Goal: Use online tool/utility: Utilize a website feature to perform a specific function

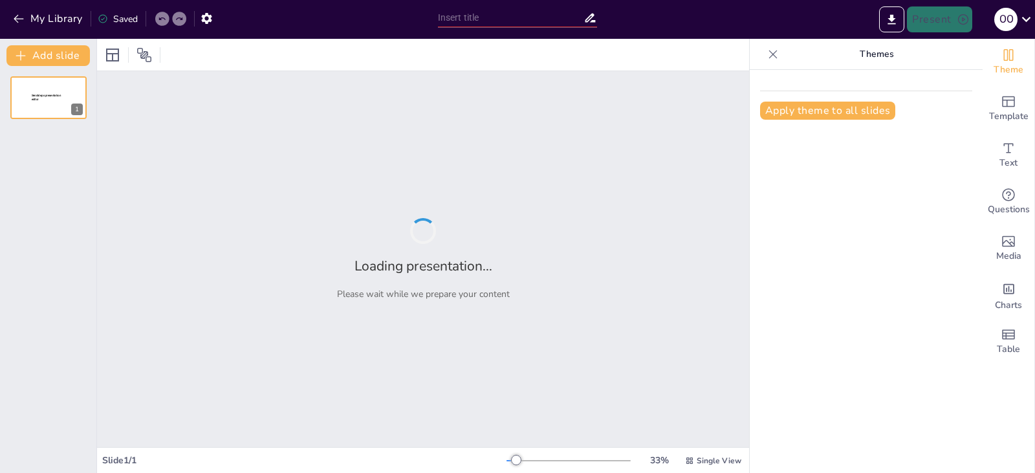
type input "Mediciones Confiables: La Importancia de la Exactitud y Precisión en el Aprendi…"
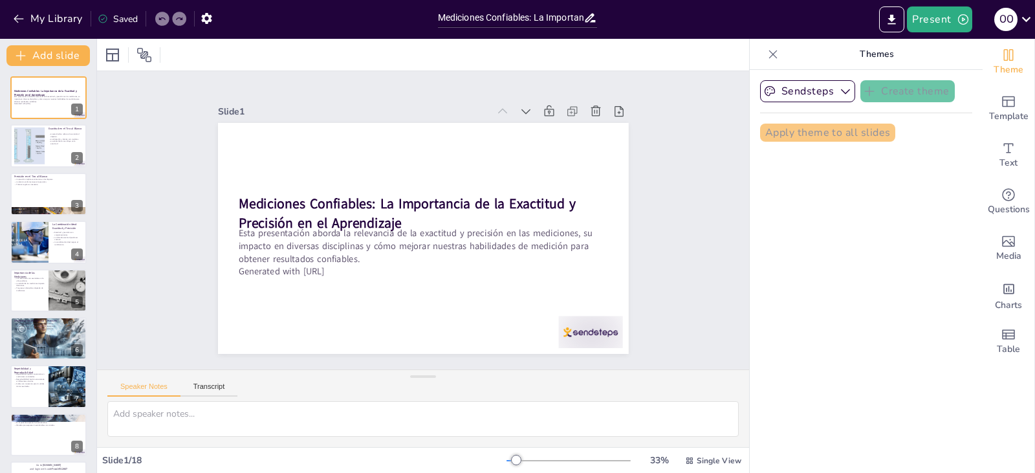
checkbox input "true"
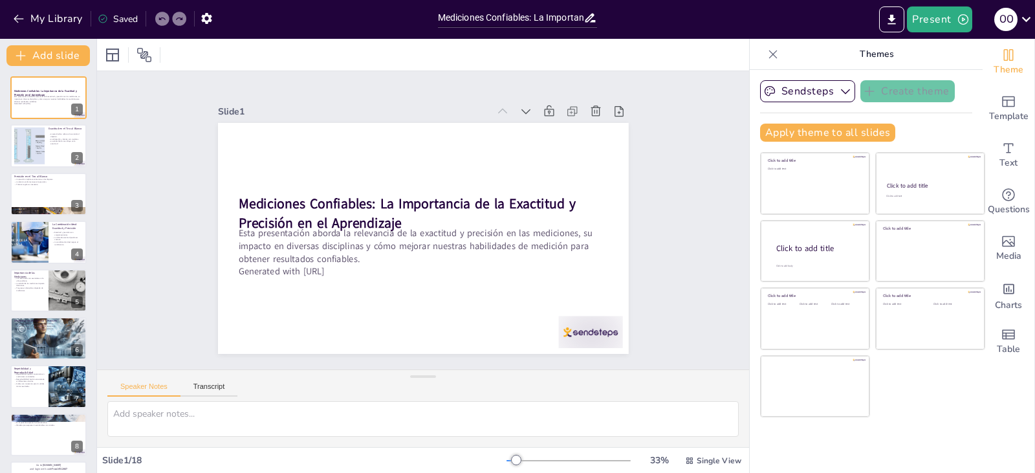
checkbox input "true"
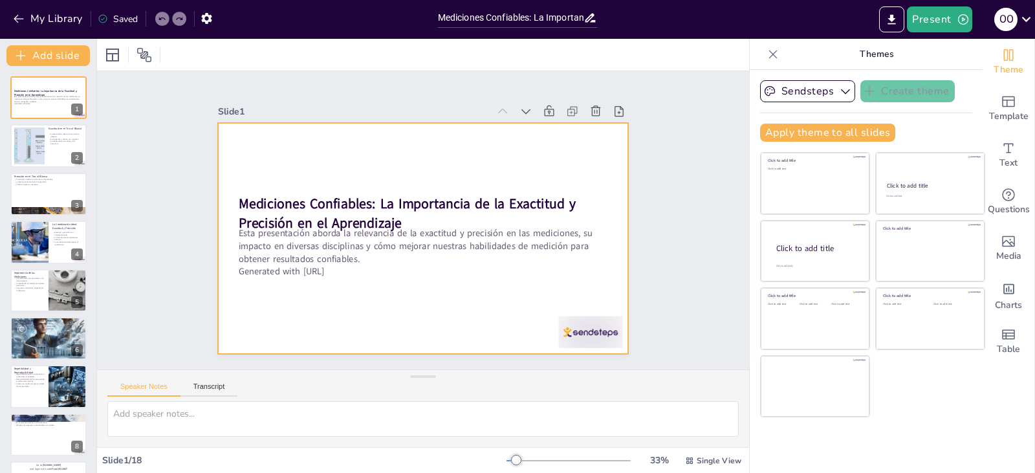
checkbox input "true"
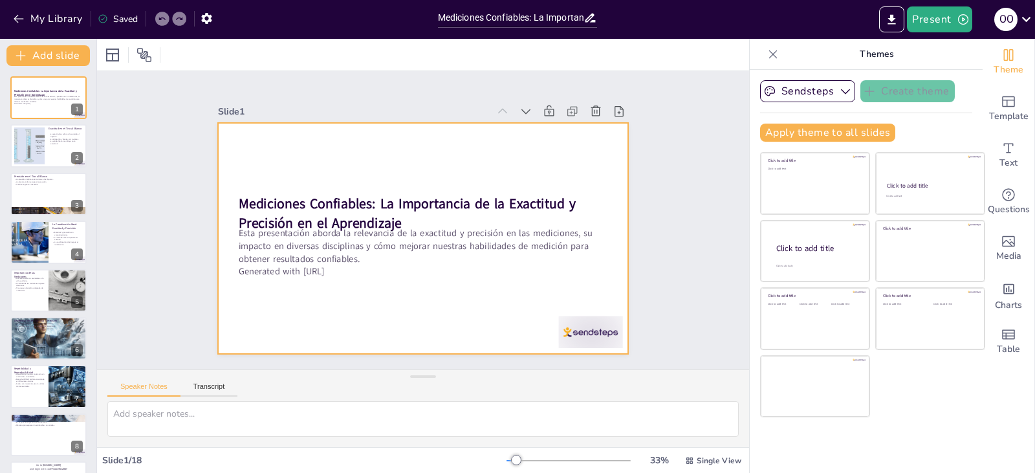
checkbox input "true"
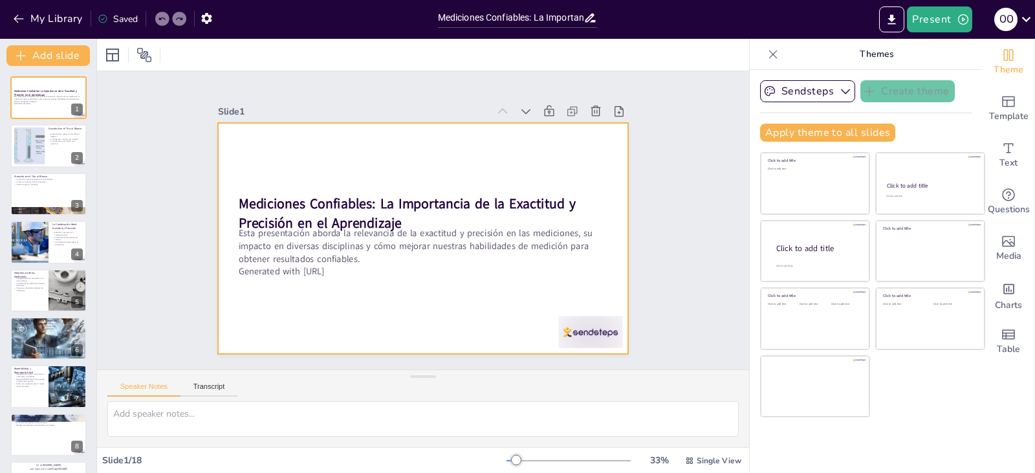
checkbox input "true"
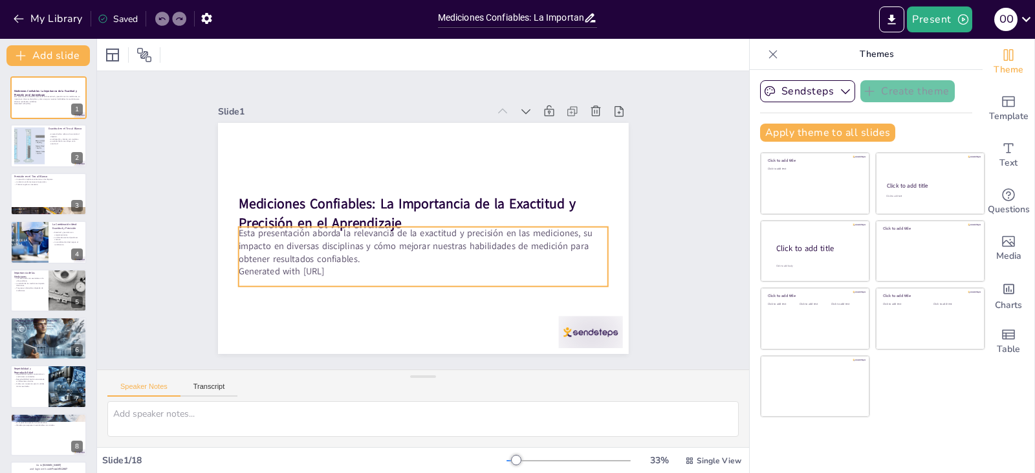
checkbox input "true"
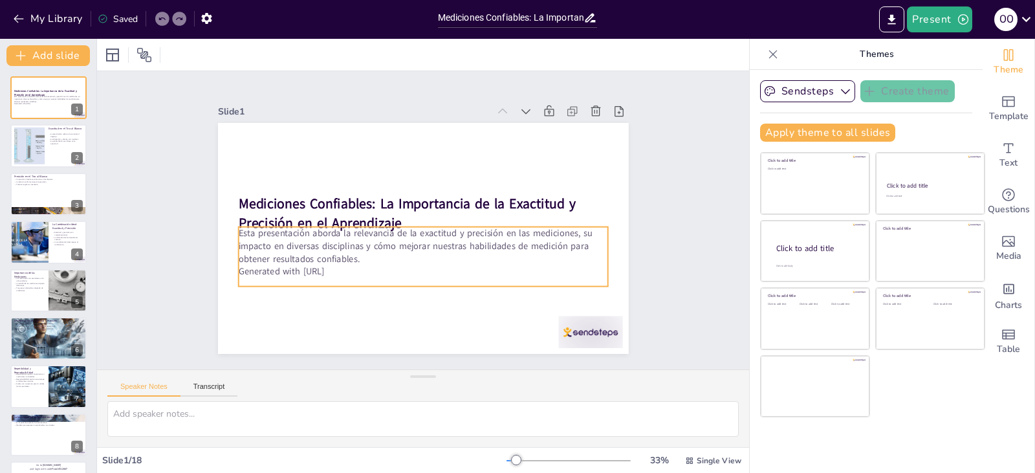
checkbox input "true"
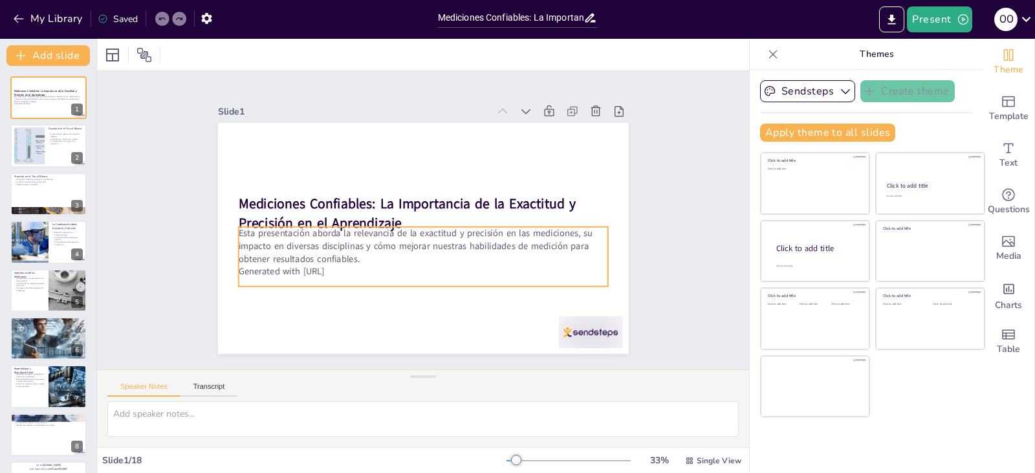
checkbox input "true"
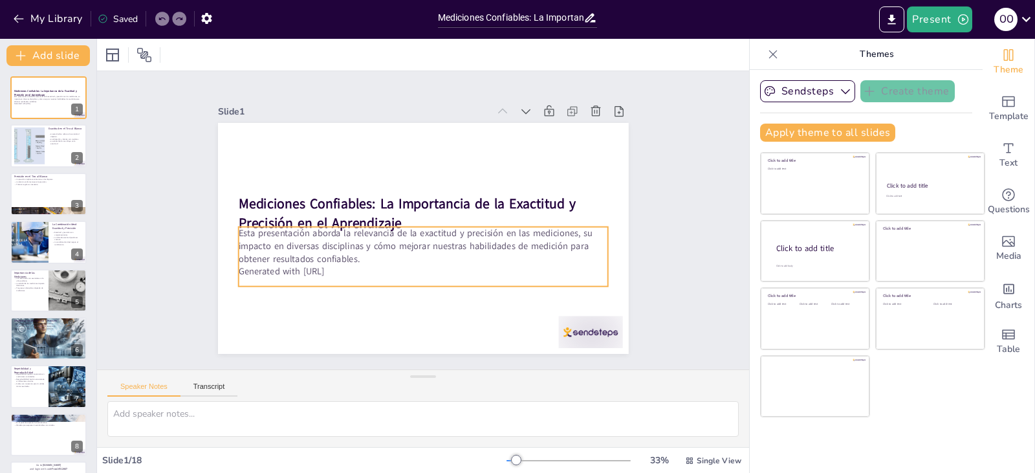
checkbox input "true"
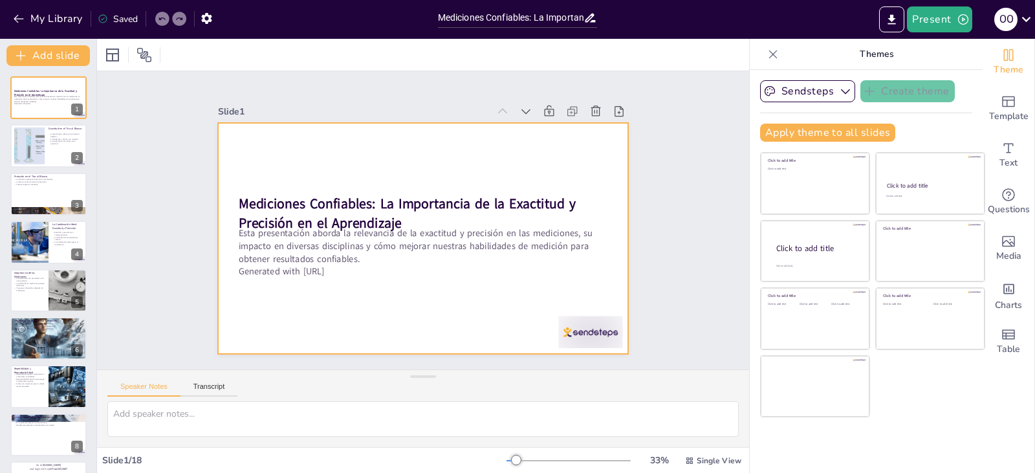
checkbox input "true"
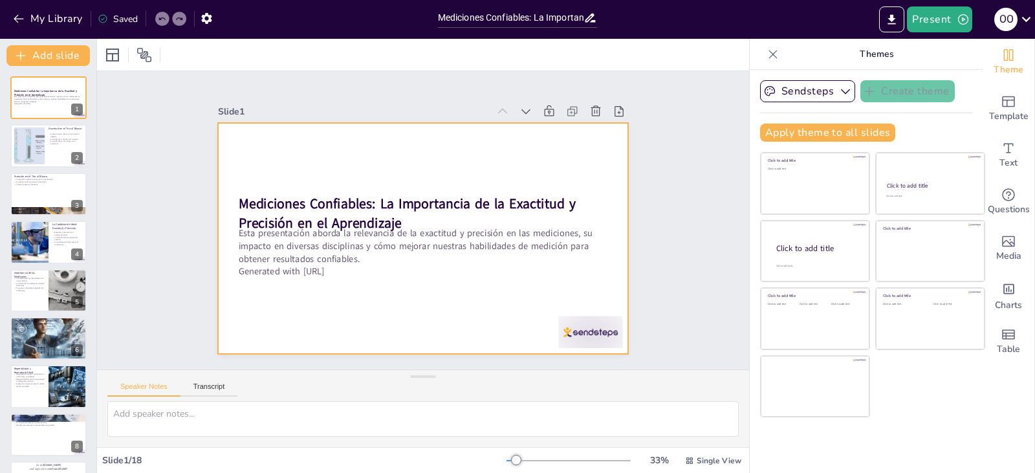
checkbox input "true"
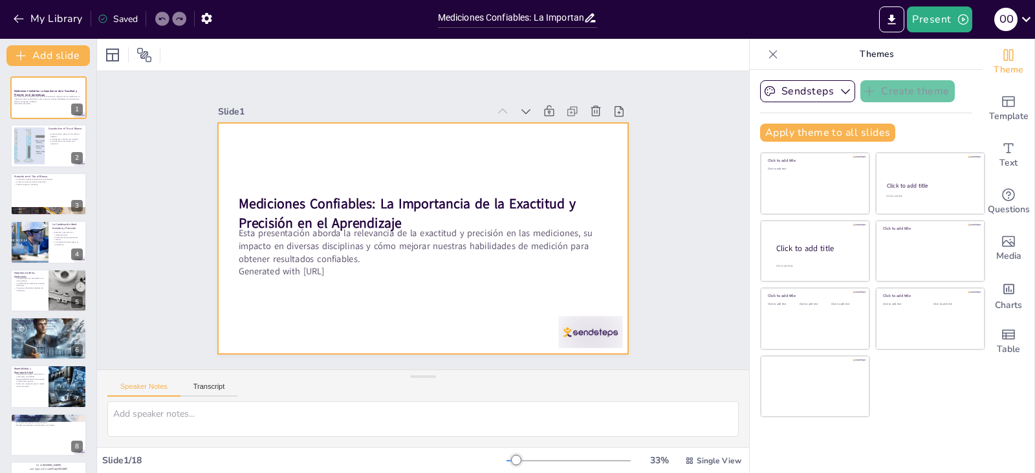
checkbox input "true"
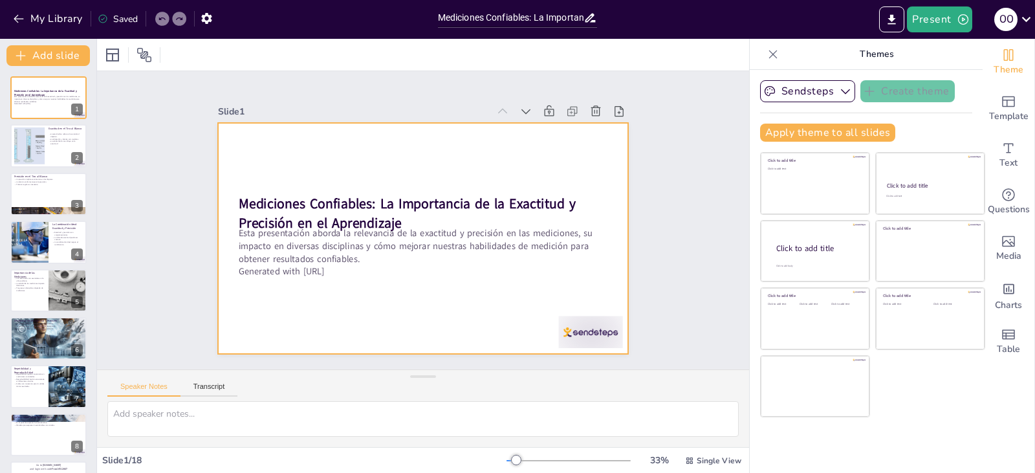
checkbox input "true"
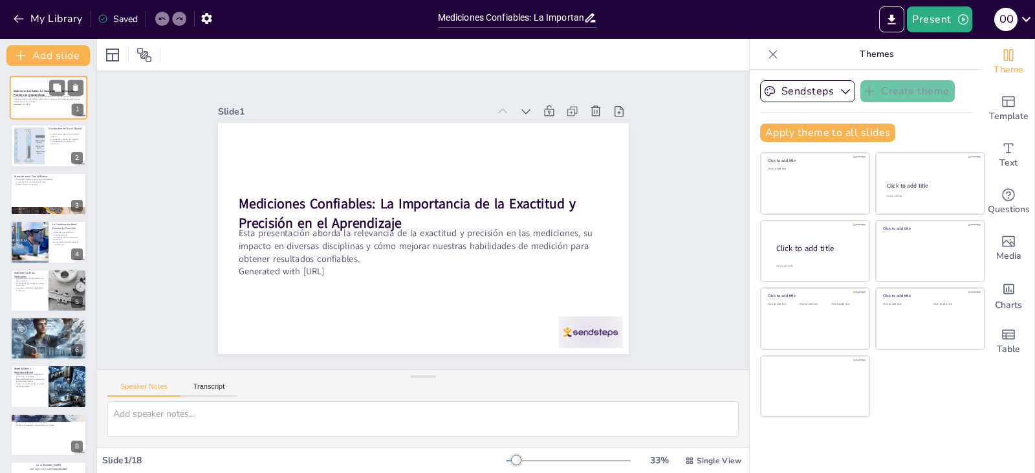
checkbox input "true"
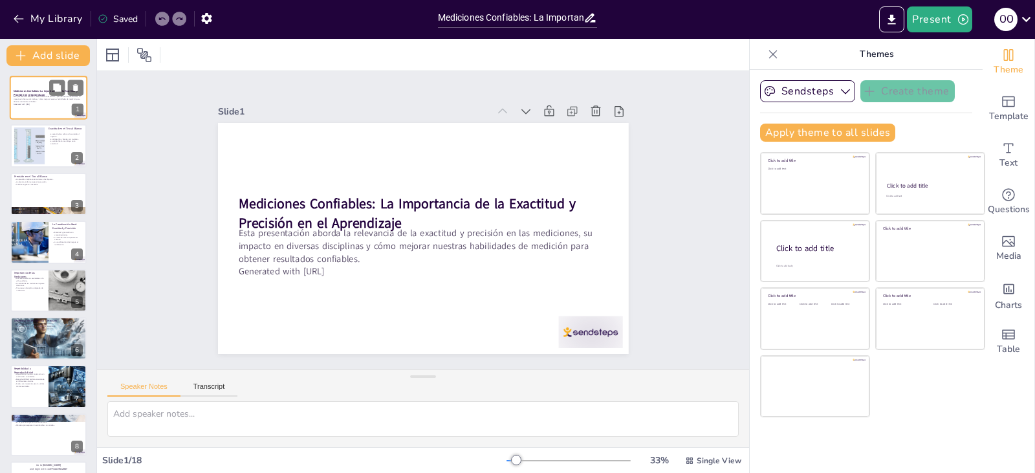
checkbox input "true"
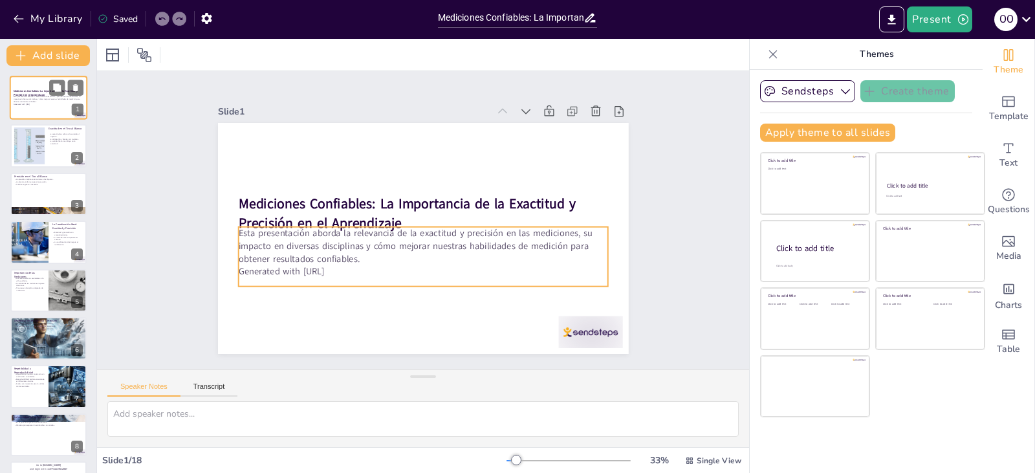
click at [47, 105] on p "Generated with [URL]" at bounding box center [49, 104] width 70 height 3
checkbox input "true"
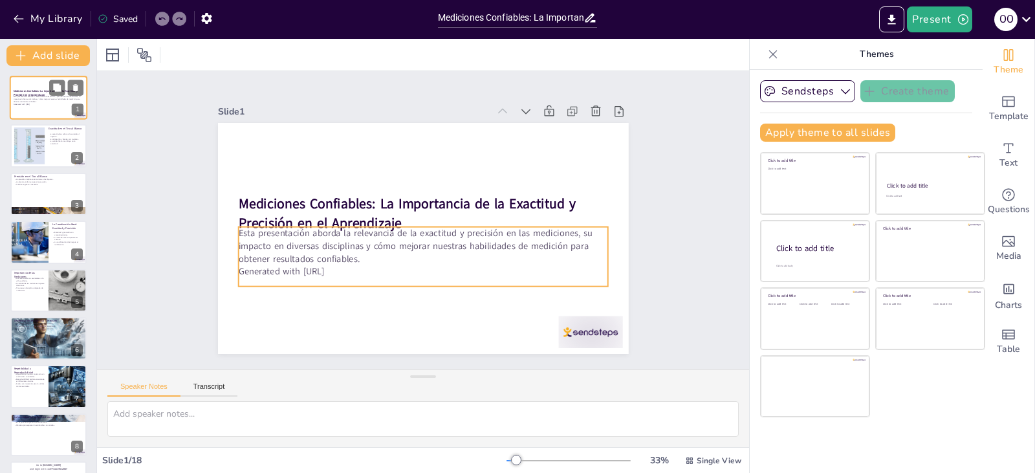
checkbox input "true"
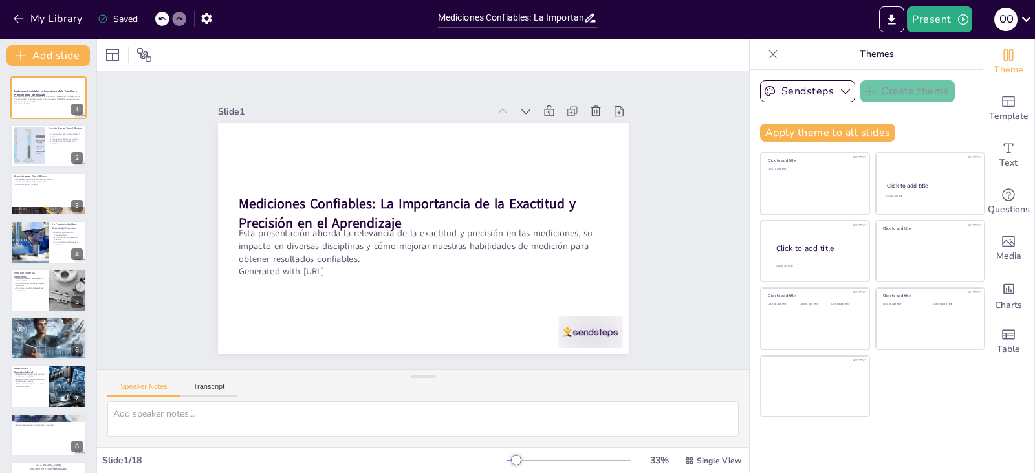
checkbox input "true"
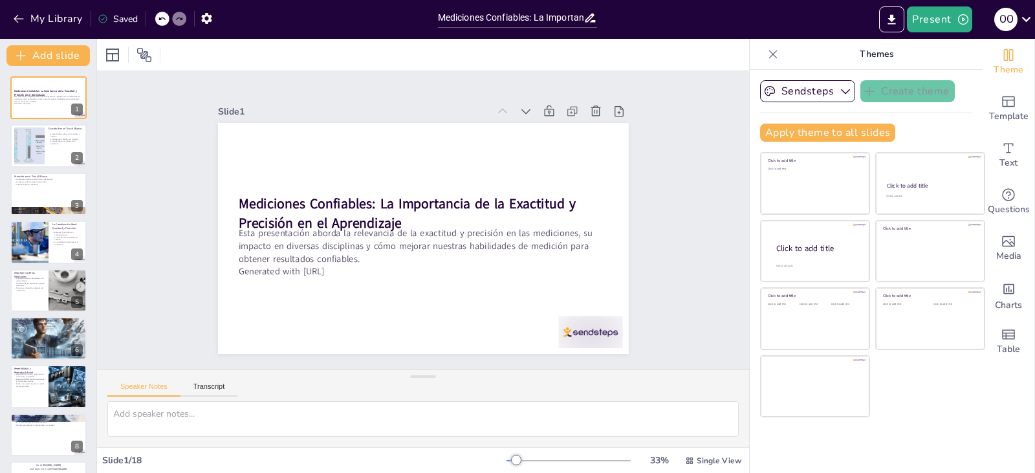
checkbox input "true"
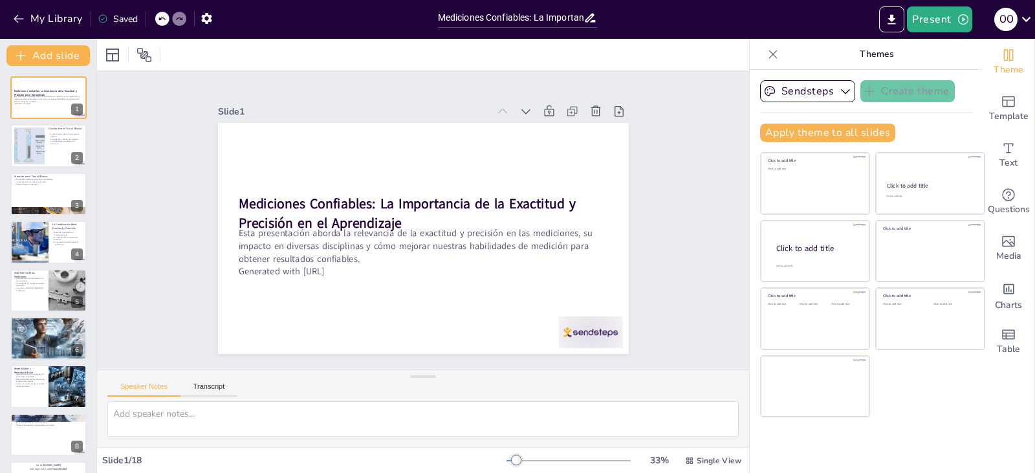
checkbox input "true"
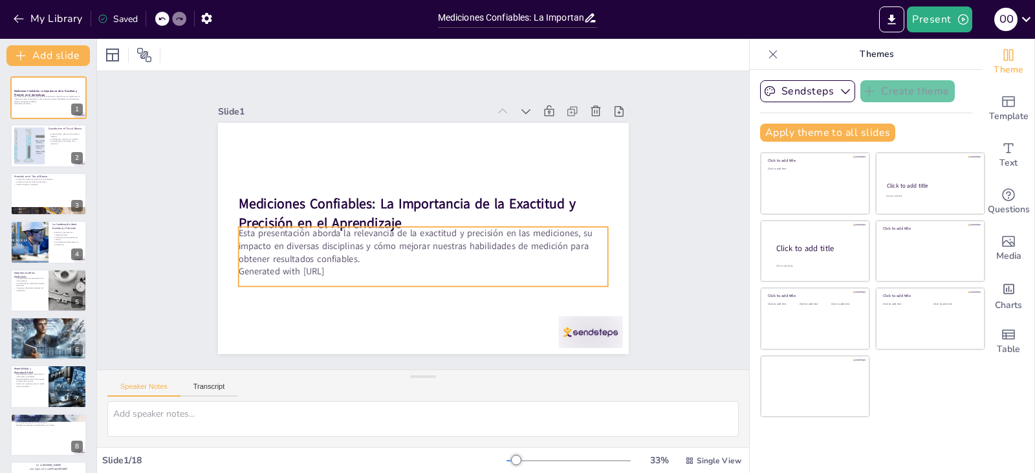
checkbox input "true"
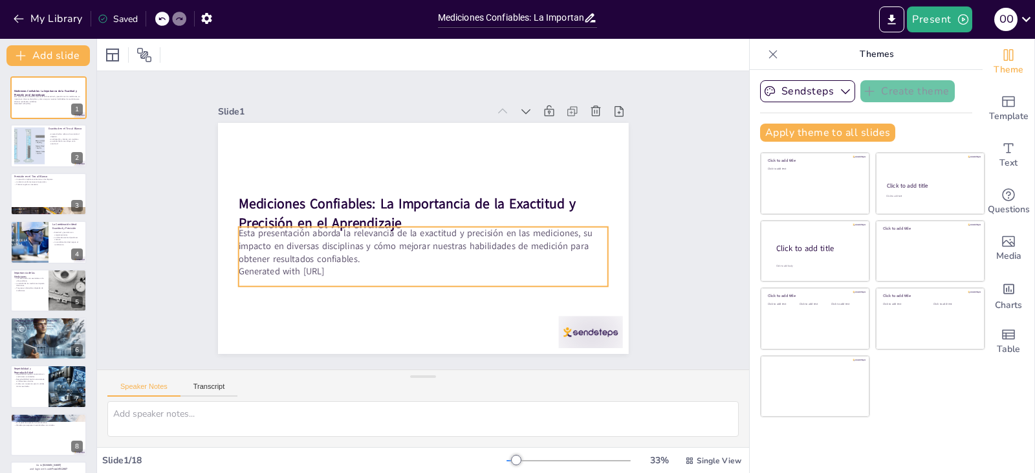
checkbox input "true"
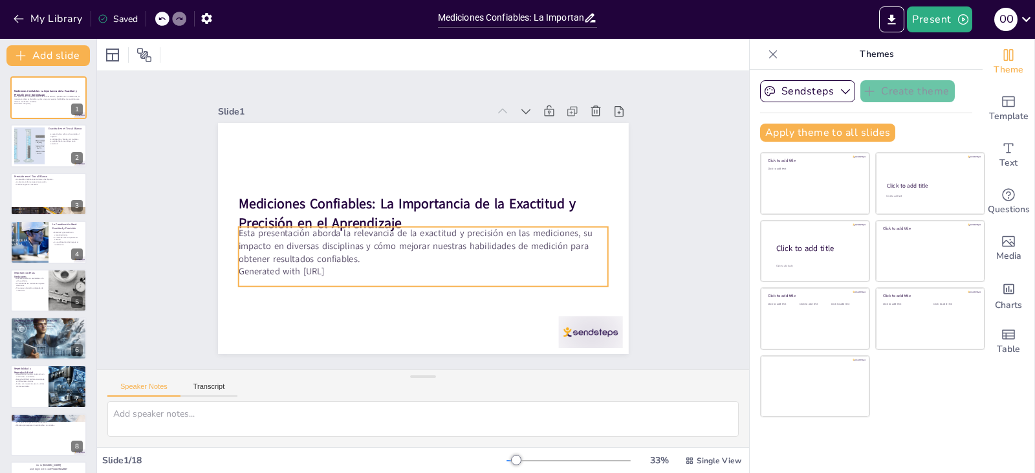
checkbox input "true"
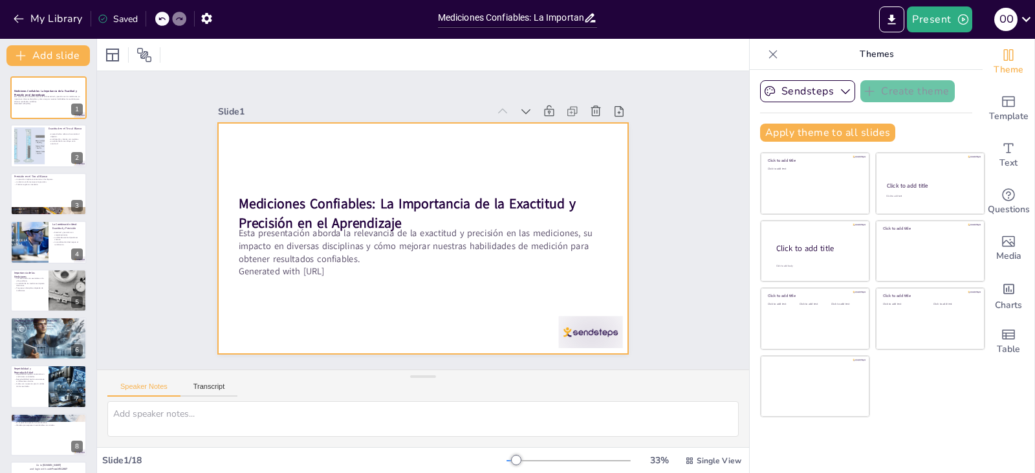
checkbox input "true"
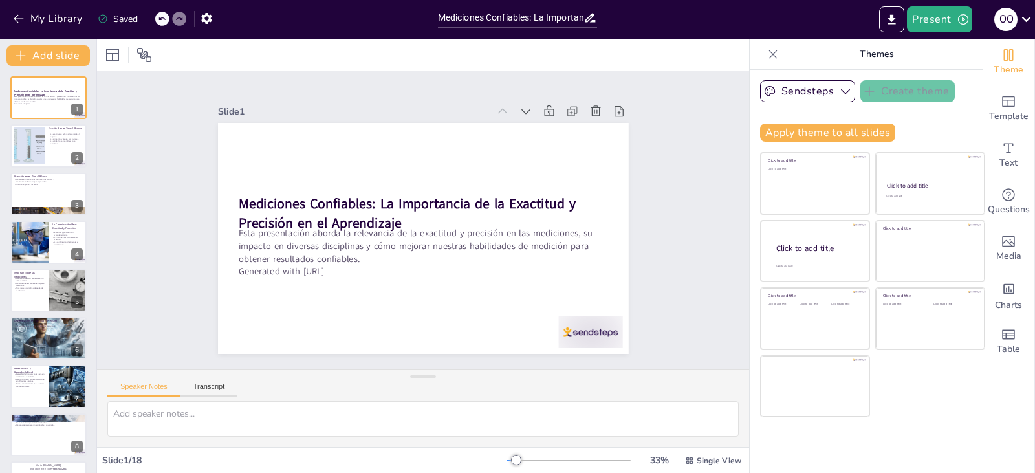
checkbox input "true"
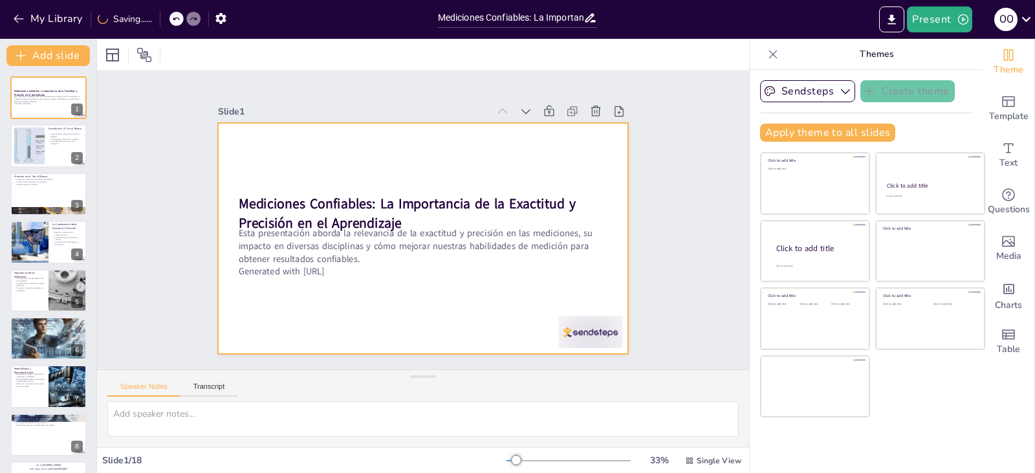
checkbox input "true"
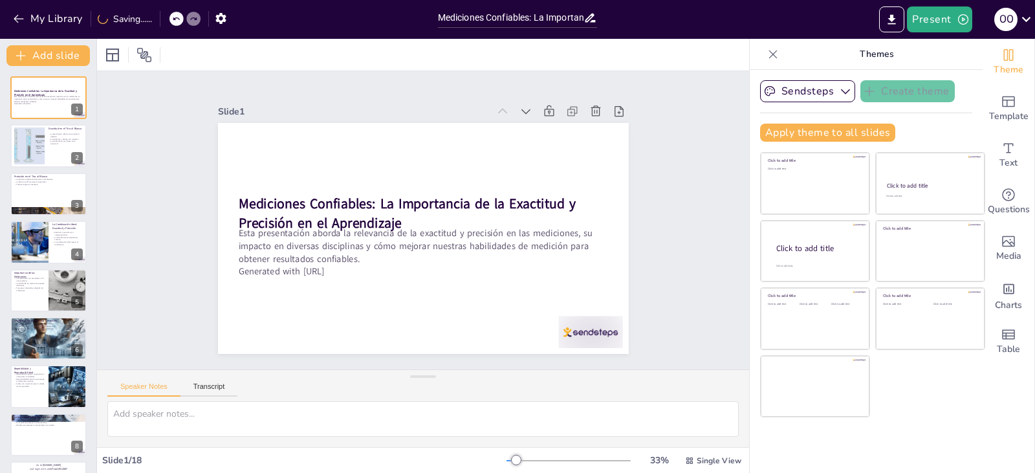
checkbox input "true"
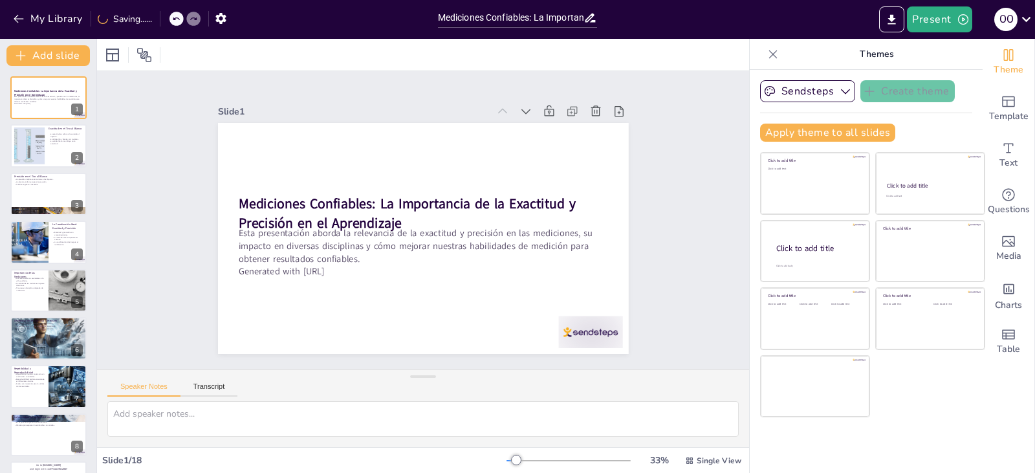
checkbox input "true"
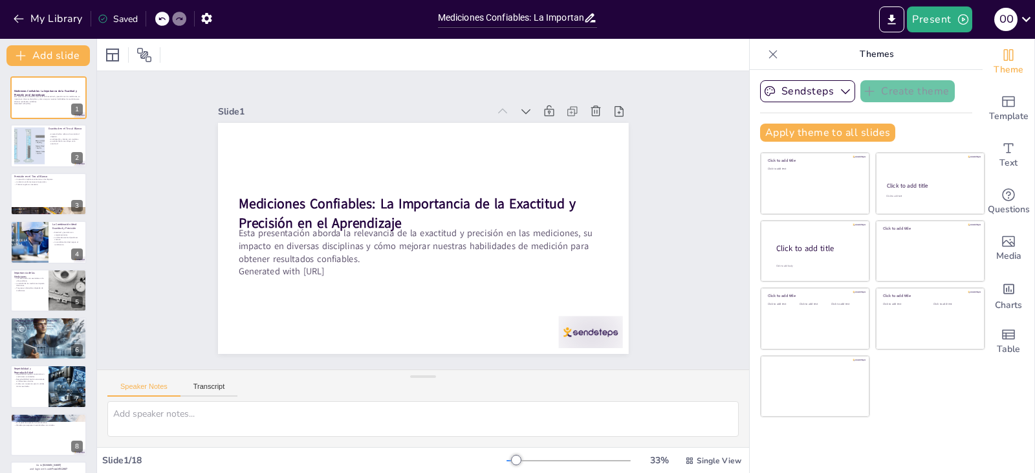
checkbox input "true"
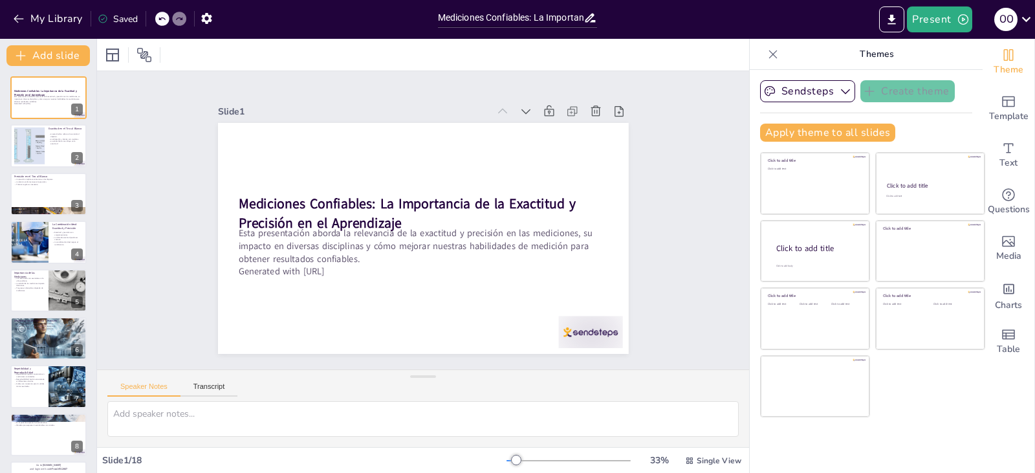
checkbox input "true"
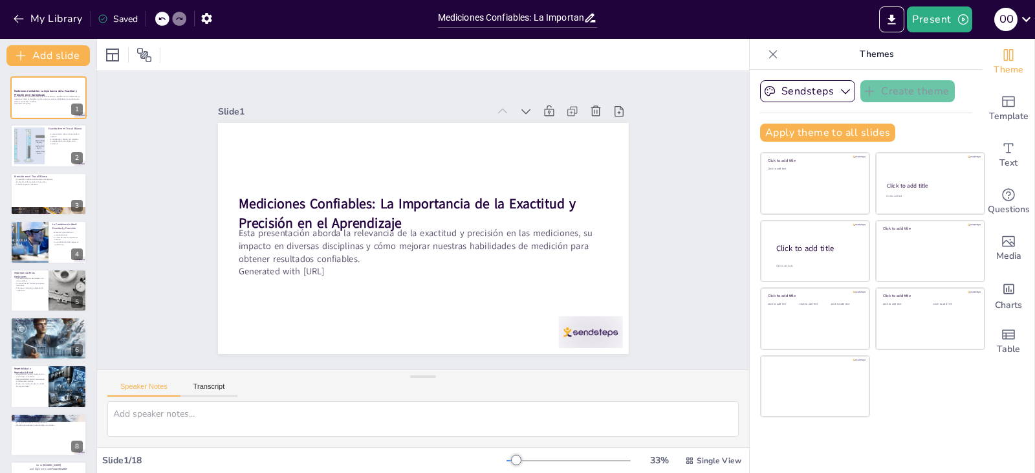
checkbox input "true"
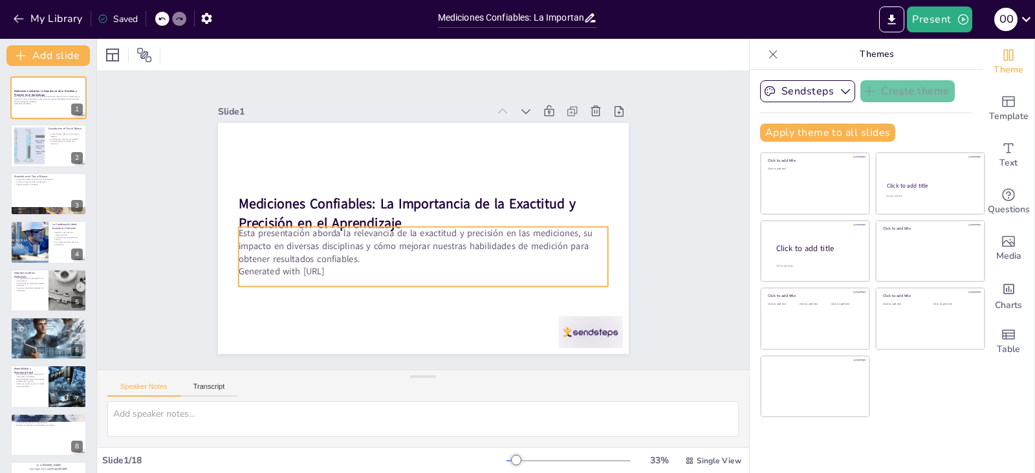
checkbox input "true"
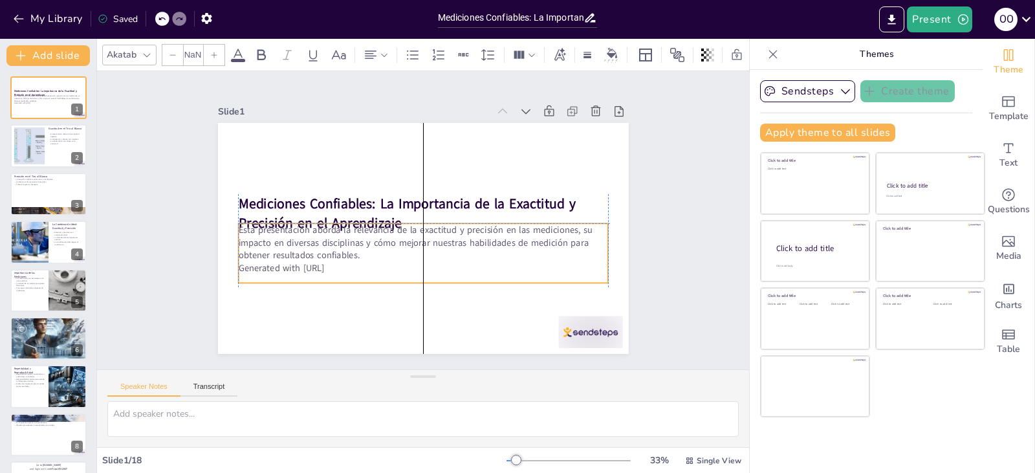
checkbox input "true"
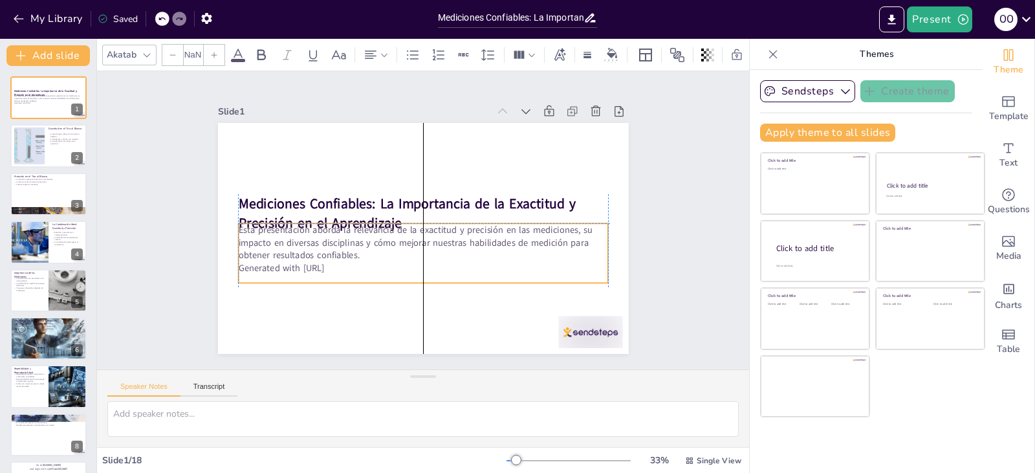
type input "32"
checkbox input "true"
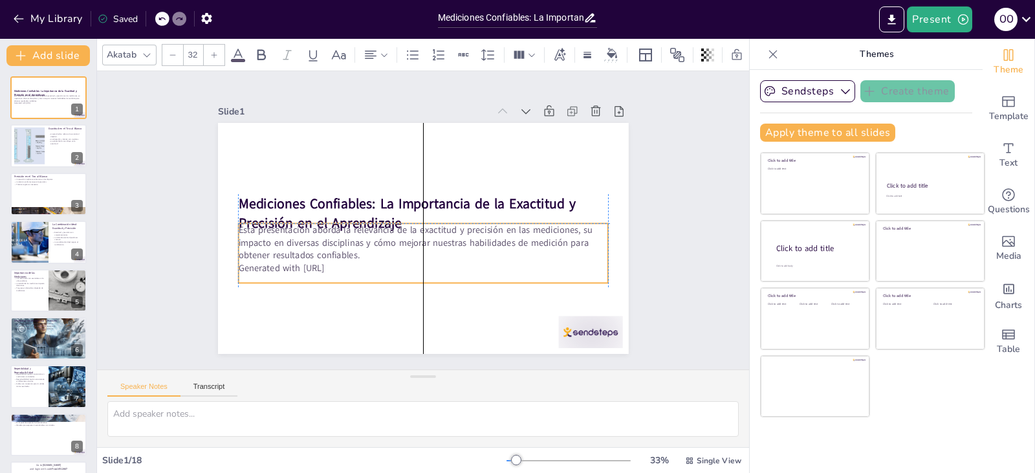
checkbox input "true"
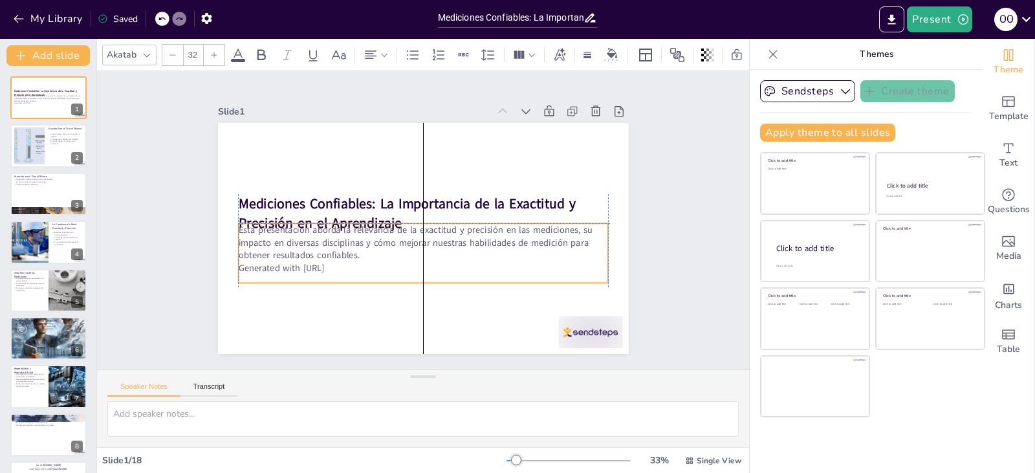
checkbox input "true"
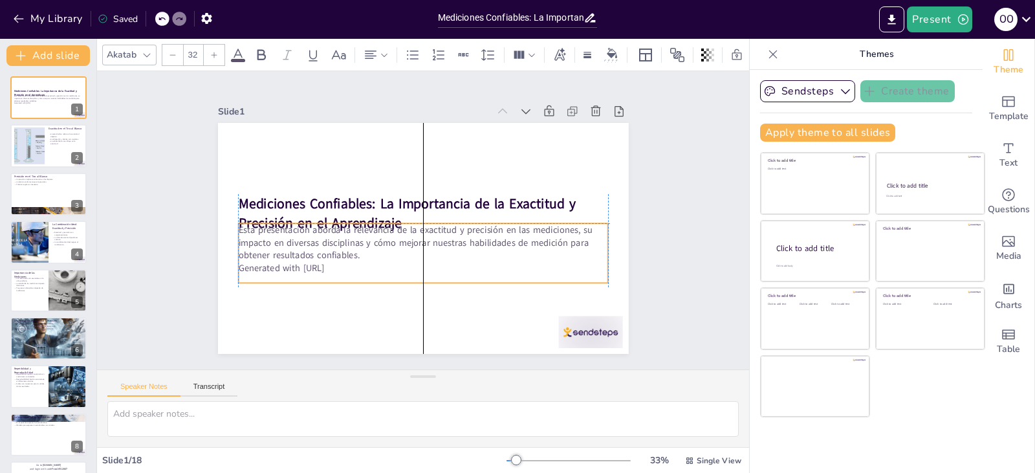
checkbox input "true"
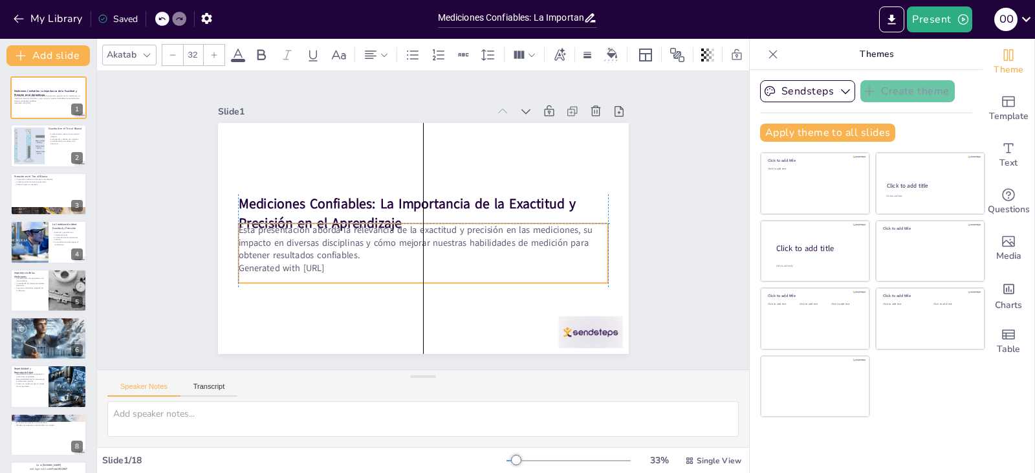
checkbox input "true"
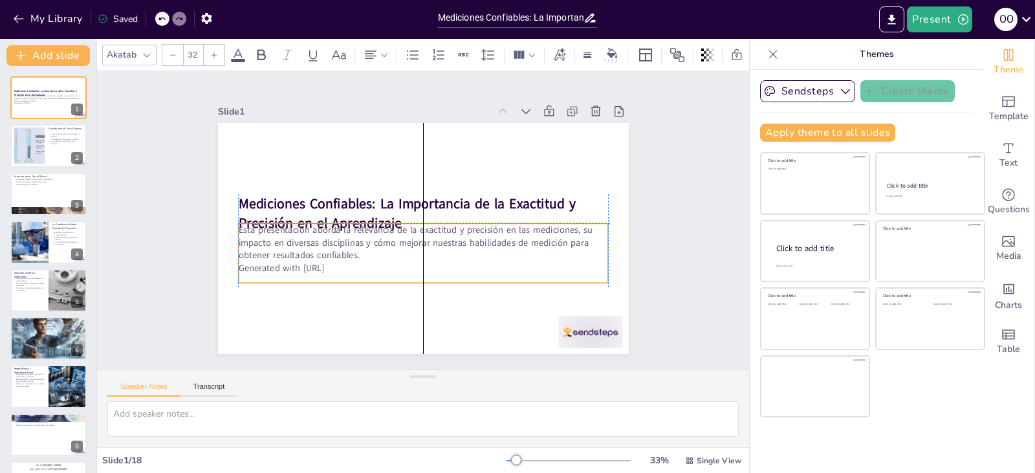
checkbox input "true"
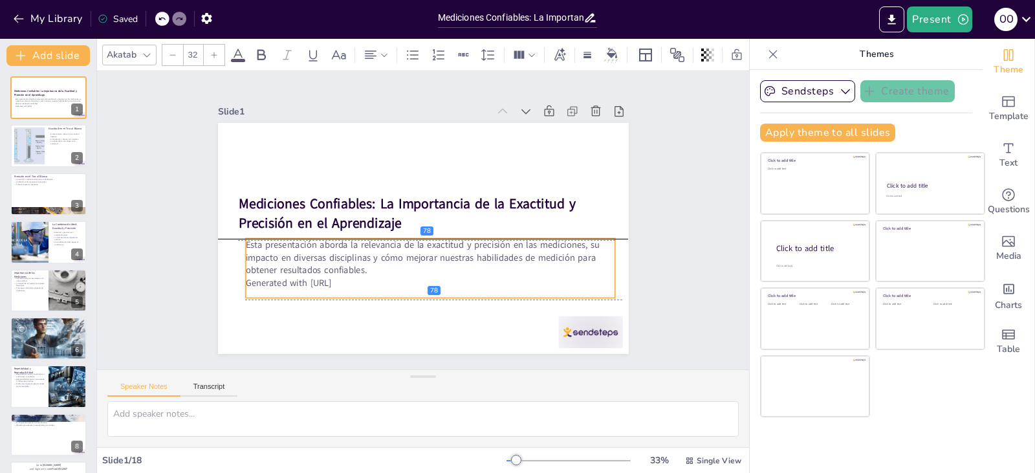
checkbox input "true"
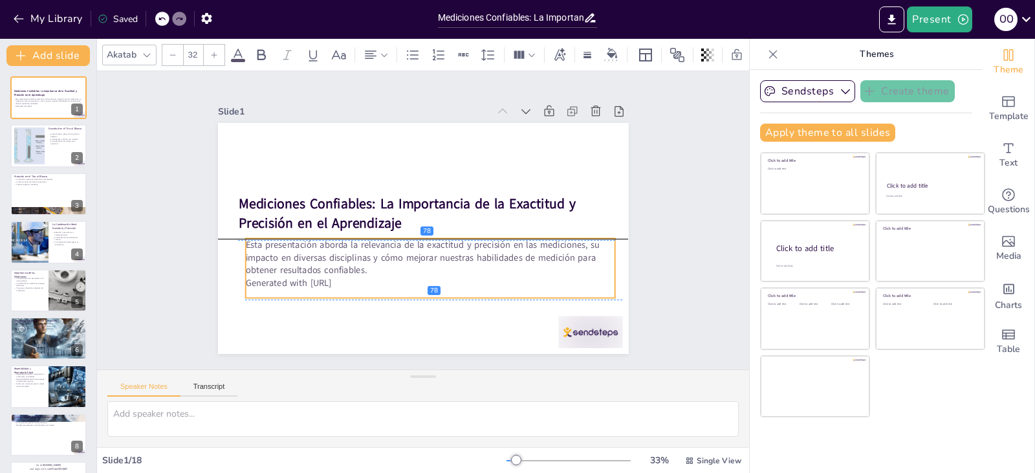
checkbox input "true"
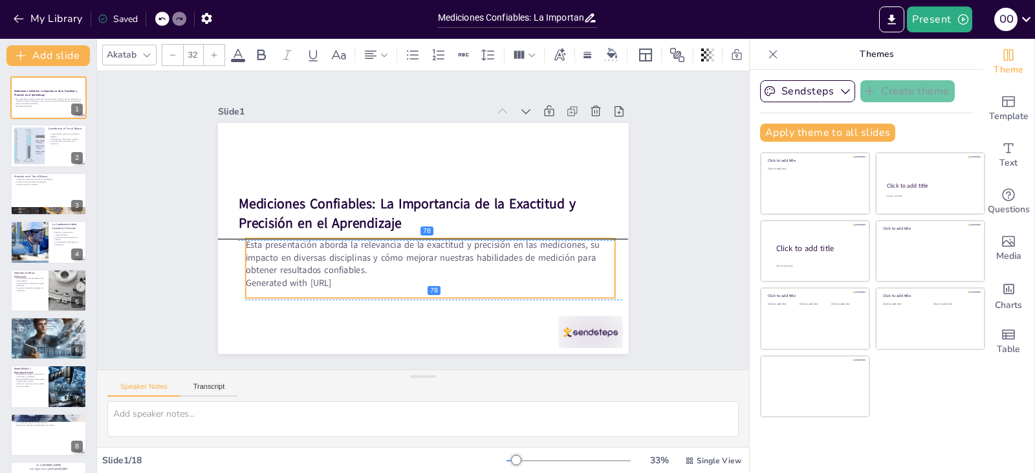
checkbox input "true"
drag, startPoint x: 386, startPoint y: 265, endPoint x: 390, endPoint y: 277, distance: 12.5
click at [390, 277] on p "Generated with [URL]" at bounding box center [424, 285] width 369 height 51
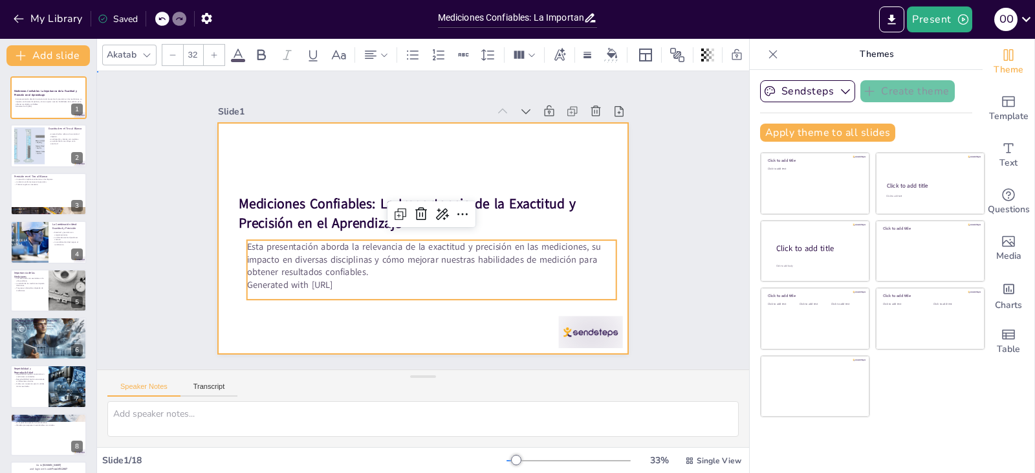
click at [417, 331] on div at bounding box center [415, 237] width 469 height 378
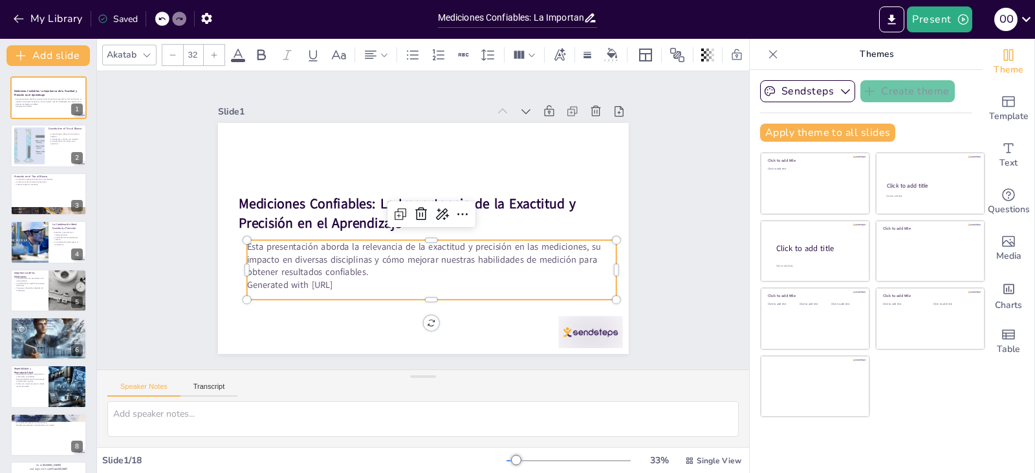
click at [371, 280] on p "Generated with [URL]" at bounding box center [424, 285] width 369 height 52
click at [450, 350] on div "Slide 1 Mediciones Confiables: La Importancia de la Exactitud y Precisión en el…" at bounding box center [423, 220] width 680 height 365
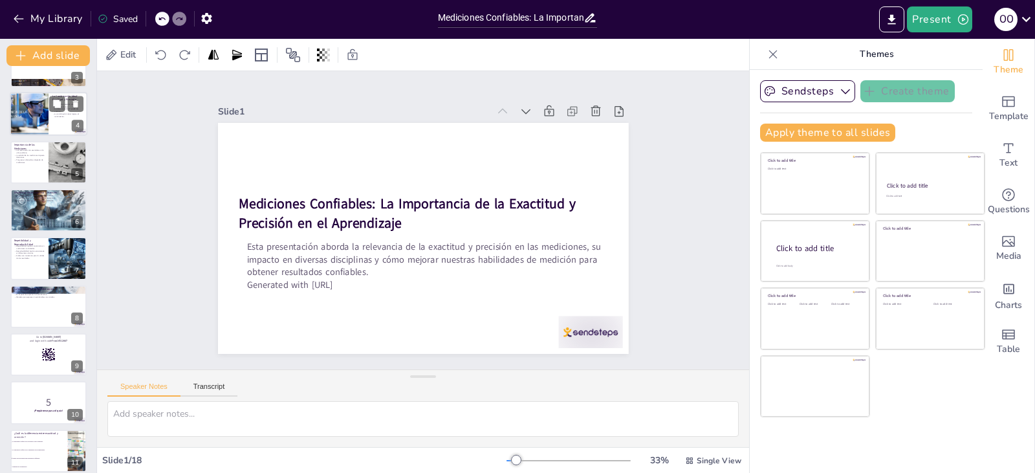
scroll to position [129, 0]
click at [53, 215] on div at bounding box center [49, 209] width 78 height 78
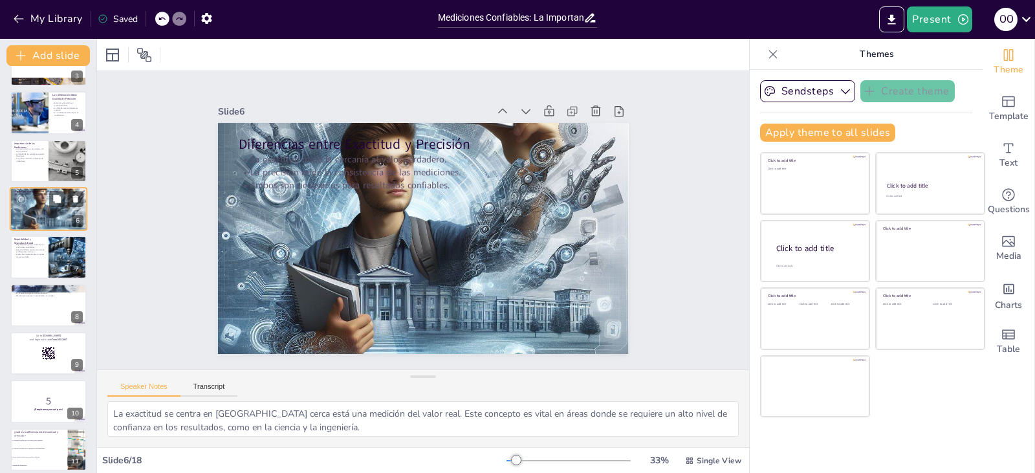
scroll to position [69, 0]
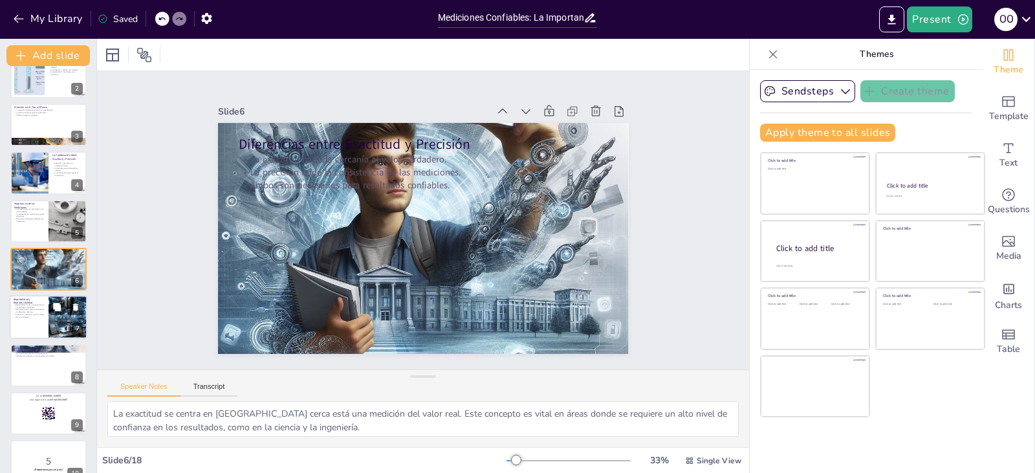
click at [39, 327] on div at bounding box center [49, 318] width 78 height 44
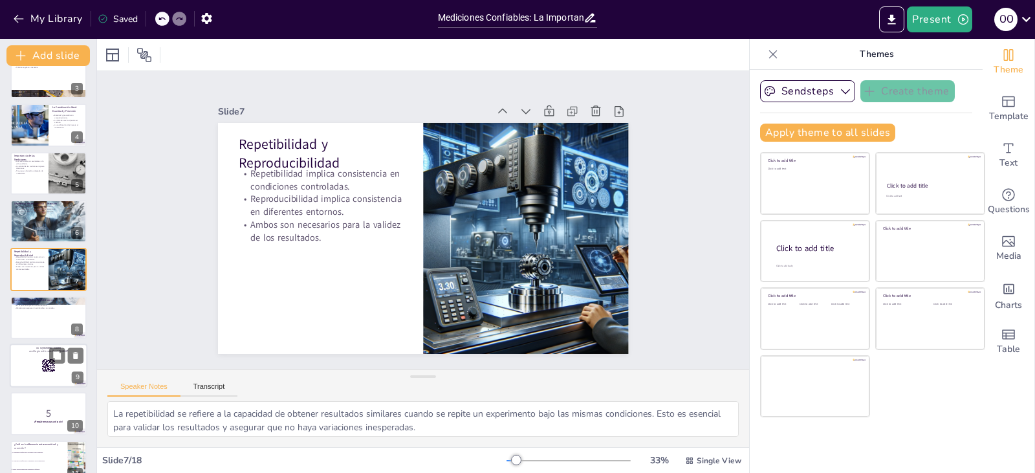
click at [42, 379] on div at bounding box center [49, 365] width 78 height 44
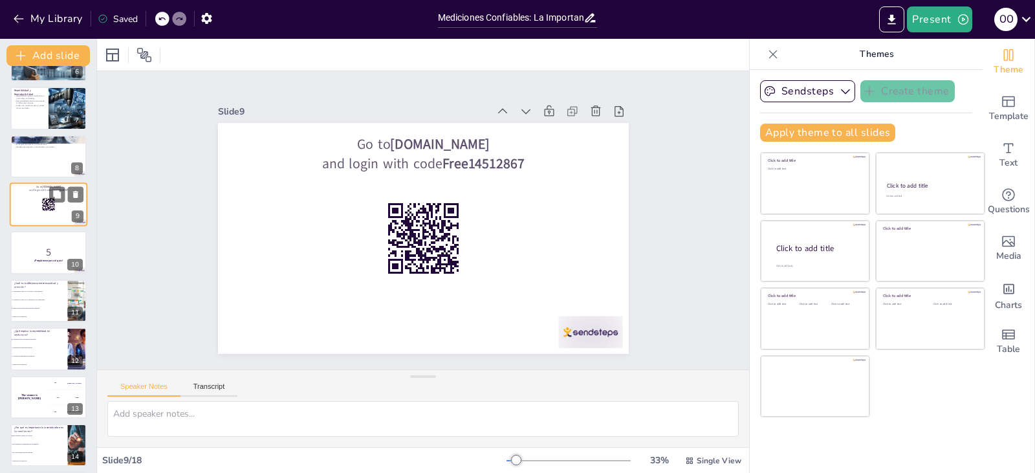
scroll to position [343, 0]
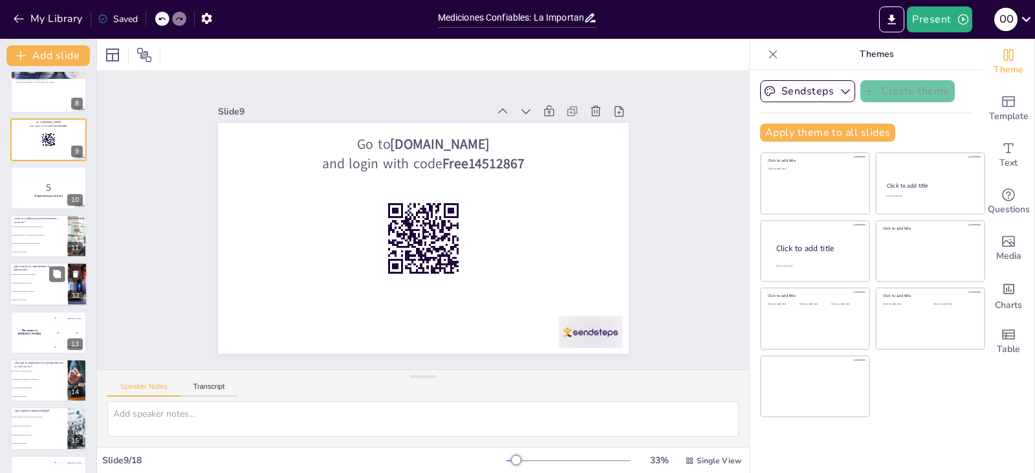
click at [31, 283] on span "Consistencia en diferentes entornos." at bounding box center [40, 284] width 56 height 2
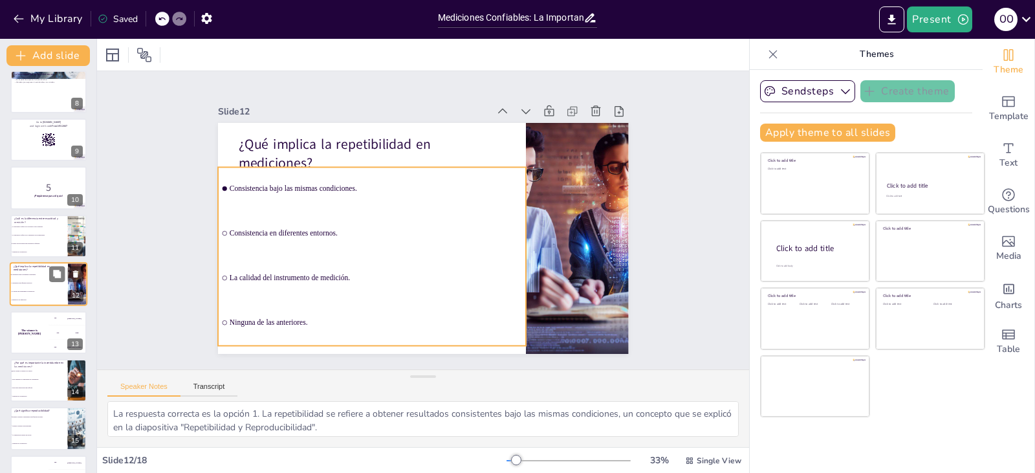
scroll to position [358, 0]
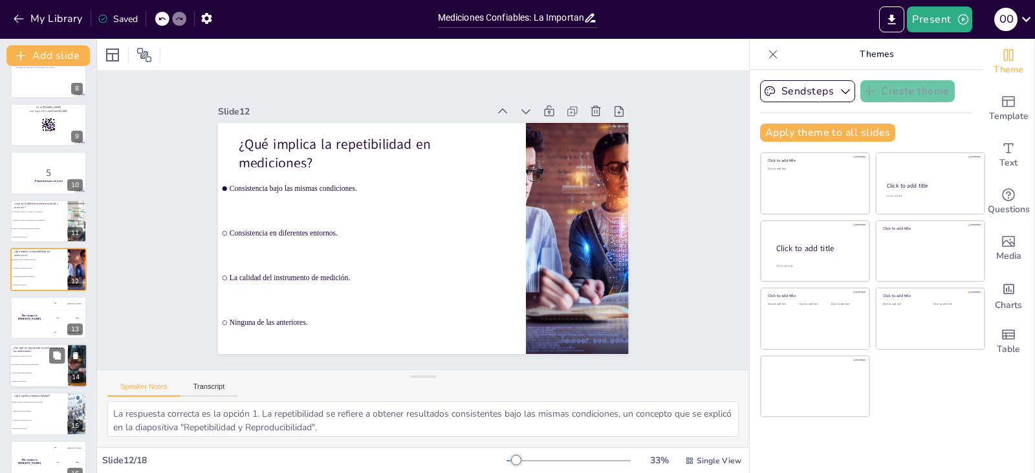
click at [38, 369] on li "Para hacer mediciones más difíciles." at bounding box center [39, 373] width 58 height 8
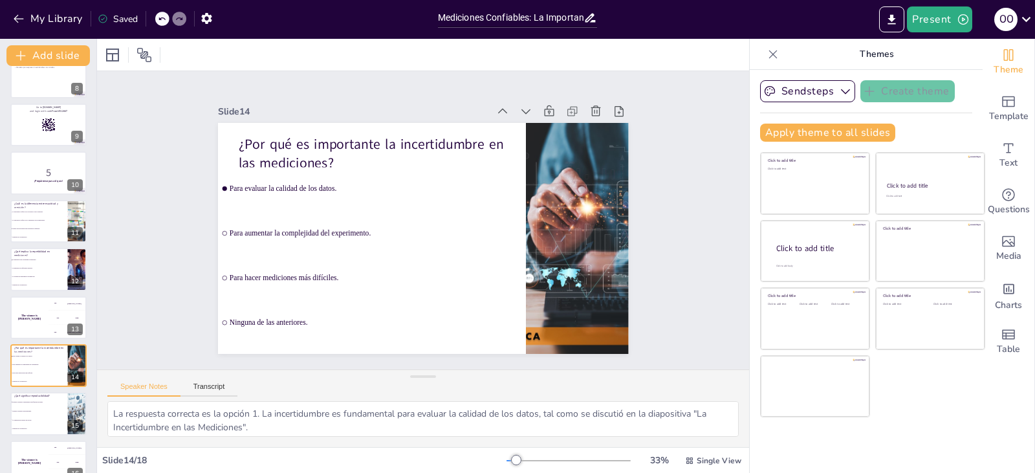
scroll to position [454, 0]
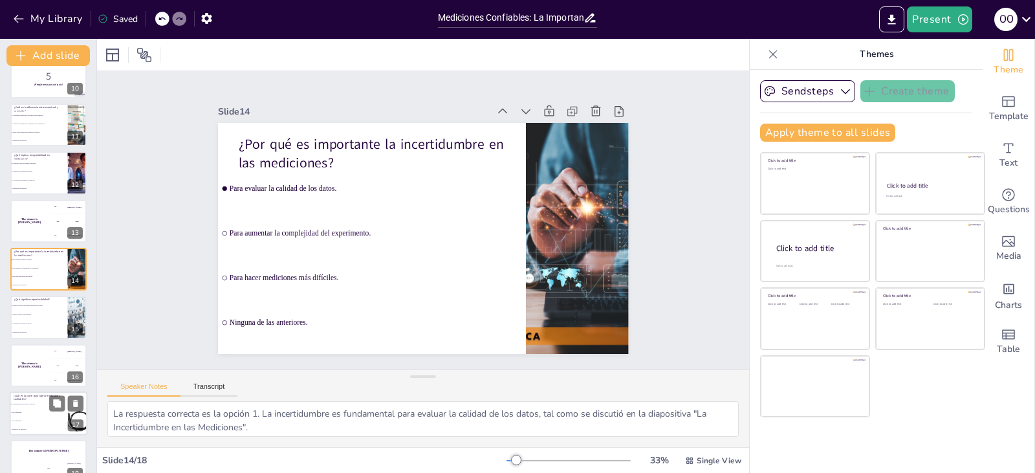
click at [51, 418] on li "Solo la precisión." at bounding box center [39, 421] width 58 height 8
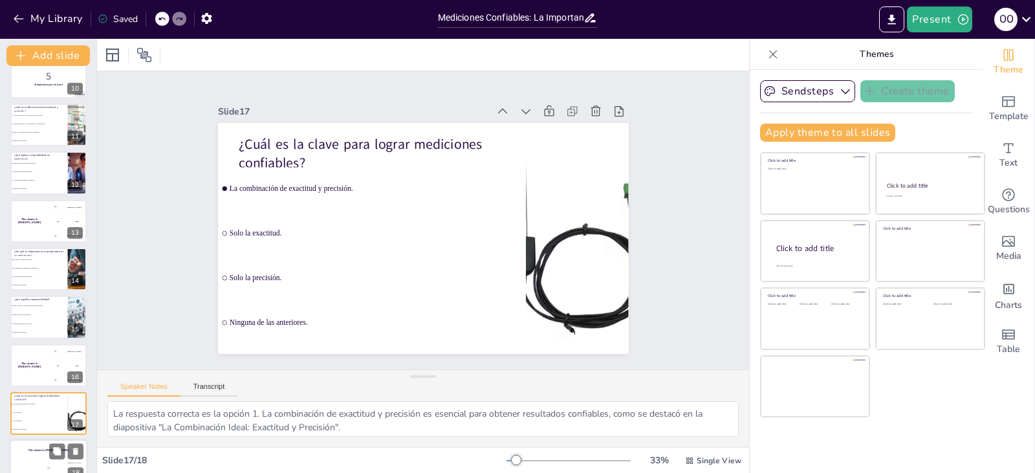
scroll to position [475, 0]
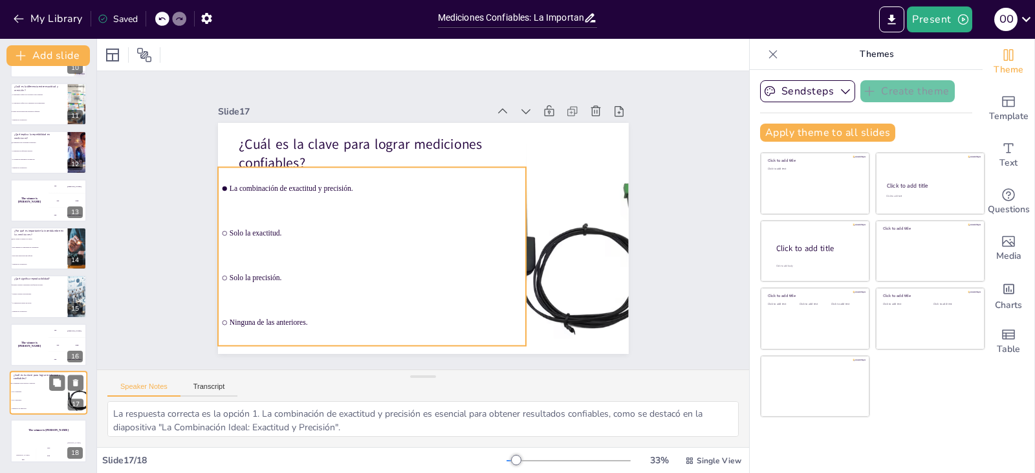
click at [43, 406] on li "Ninguna de las anteriores." at bounding box center [39, 409] width 58 height 8
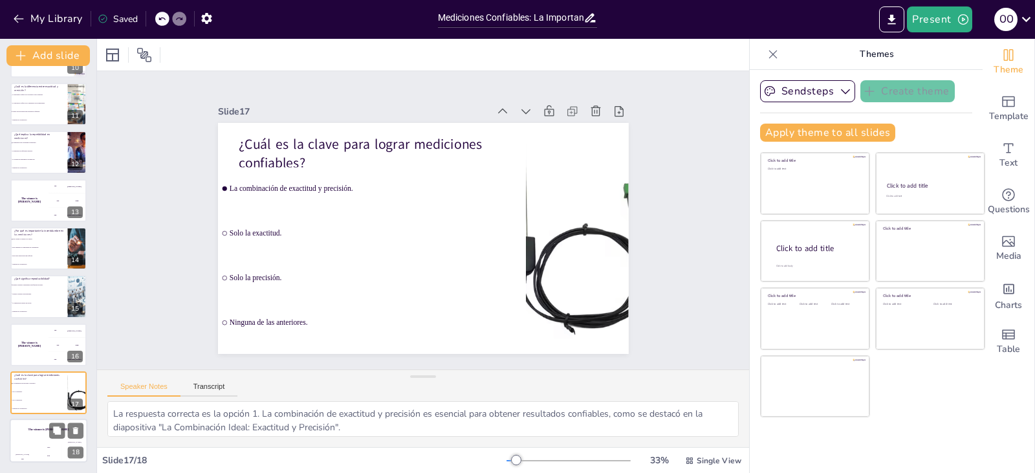
click at [32, 437] on div "The winner is Niels 🏆" at bounding box center [49, 430] width 78 height 22
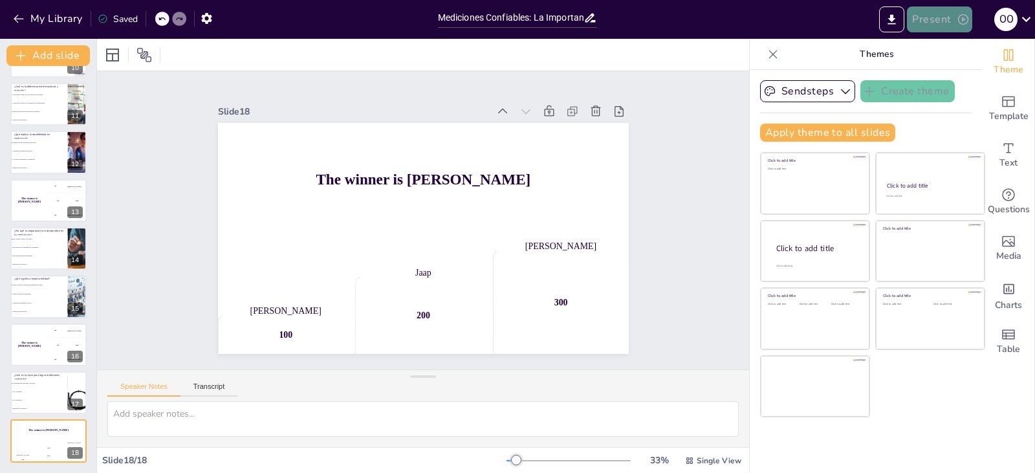
click at [957, 18] on icon "button" at bounding box center [963, 19] width 13 height 13
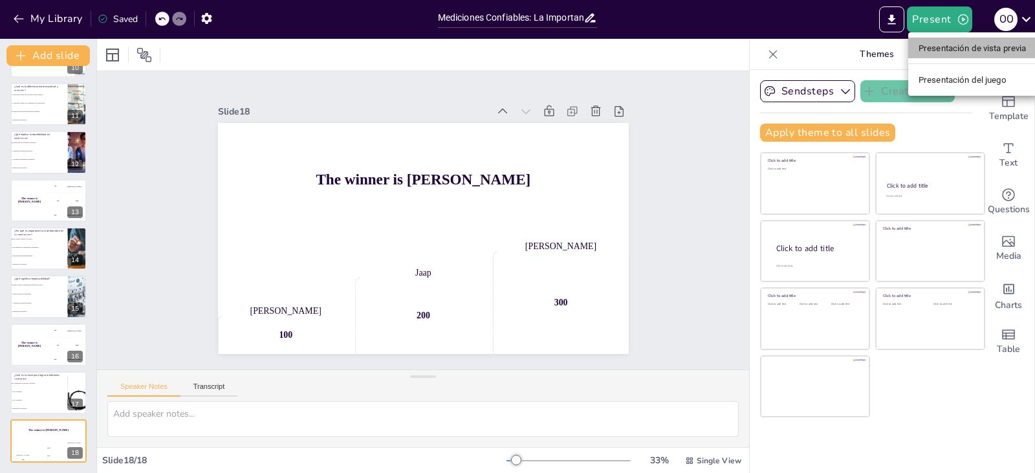
click at [951, 45] on font "Presentación de vista previa" at bounding box center [972, 48] width 108 height 10
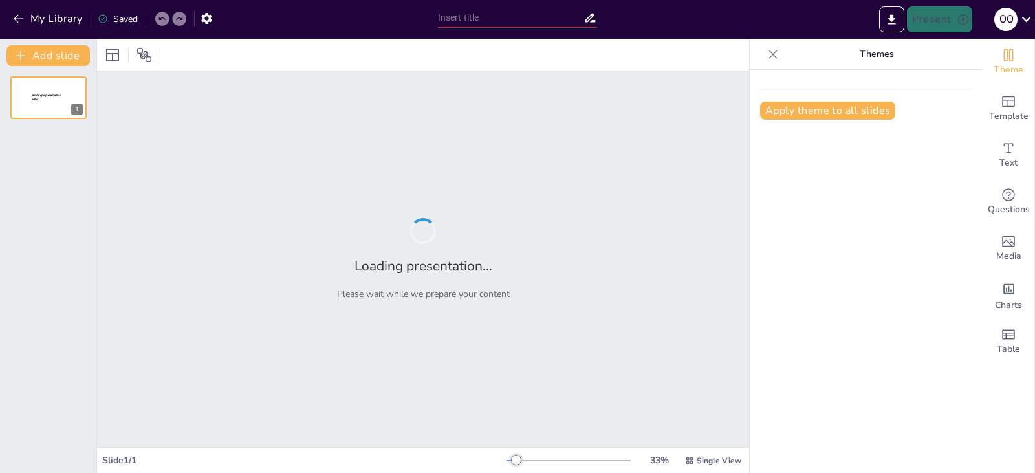
type input "Mediciones Confiables: La Importancia de la Exactitud y Precisión en el Aprendi…"
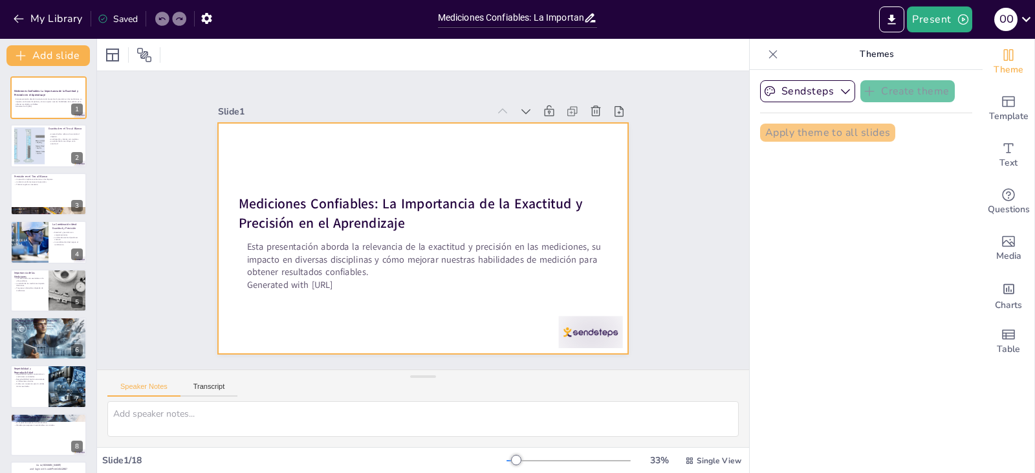
checkbox input "true"
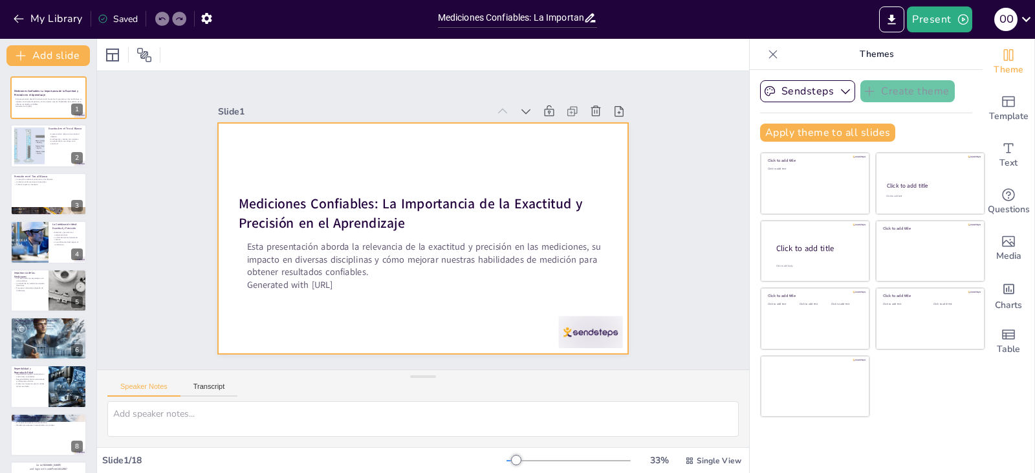
checkbox input "true"
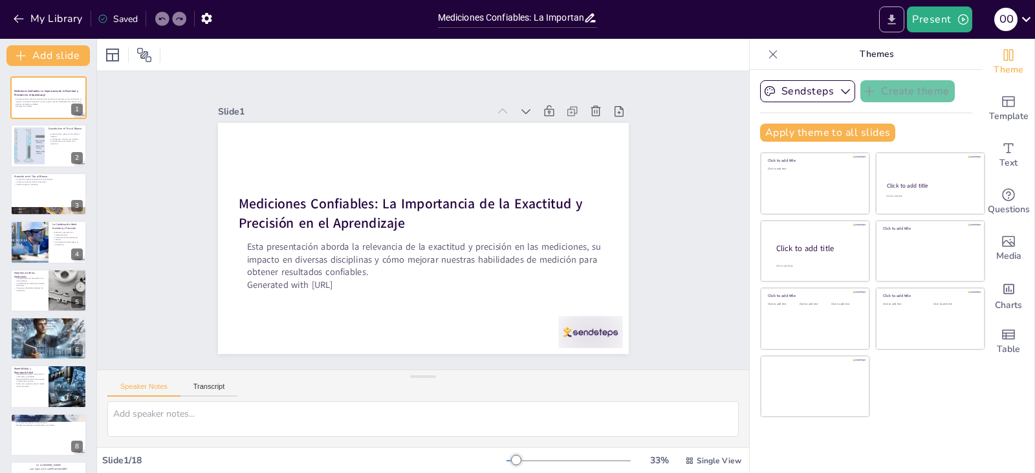
click at [893, 20] on icon "Export to PowerPoint" at bounding box center [892, 19] width 8 height 10
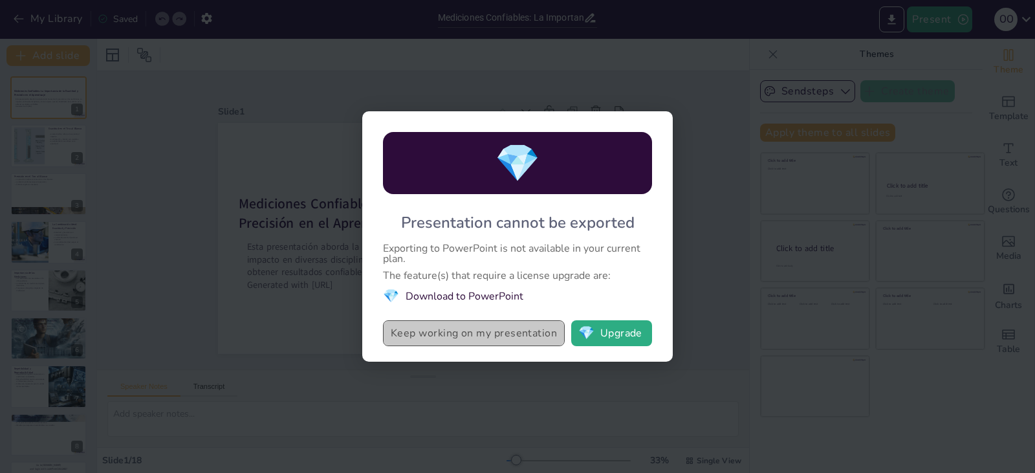
click at [507, 334] on button "Keep working on my presentation" at bounding box center [474, 333] width 182 height 26
checkbox input "true"
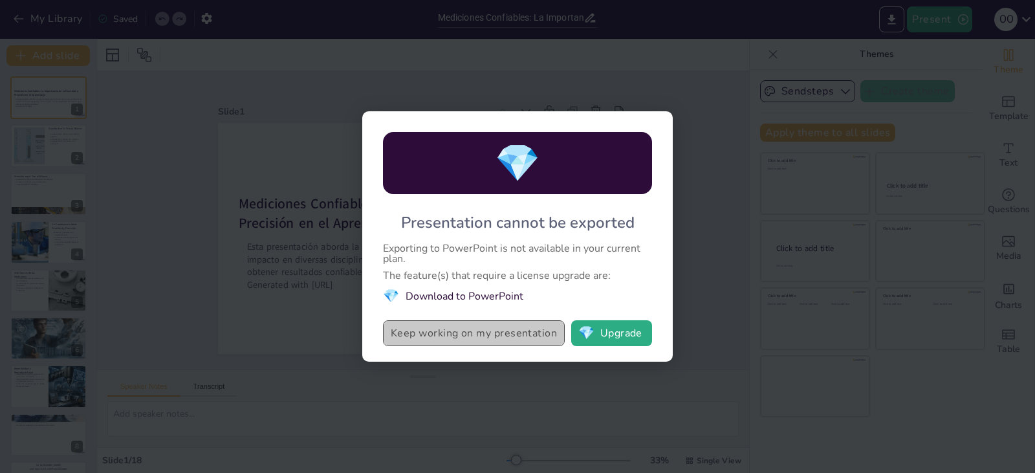
checkbox input "true"
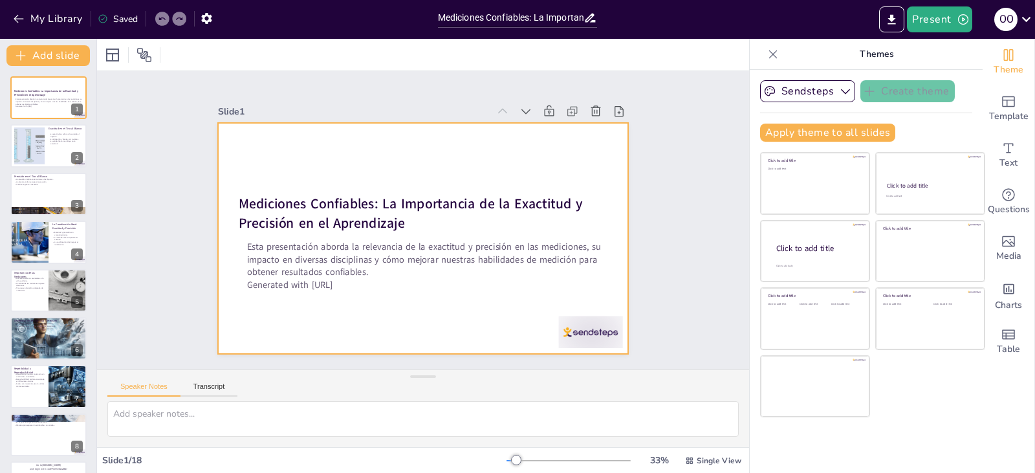
checkbox input "true"
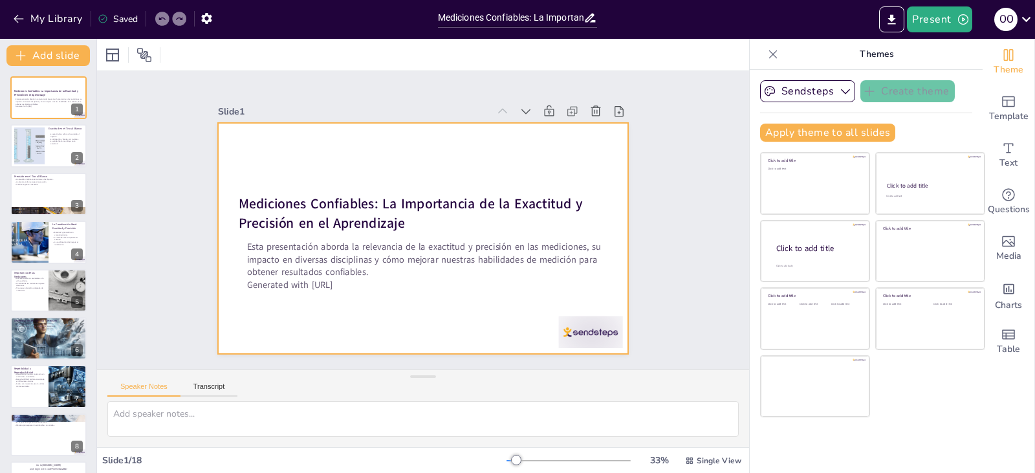
checkbox input "true"
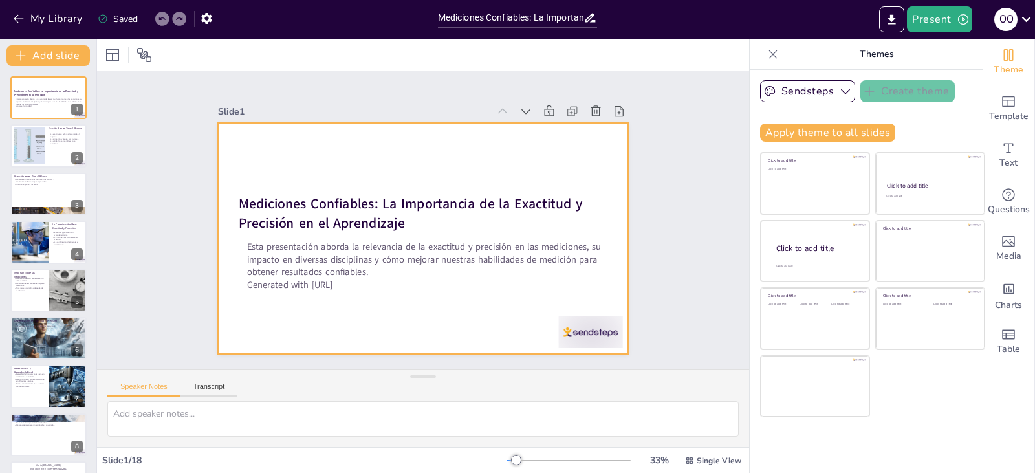
checkbox input "true"
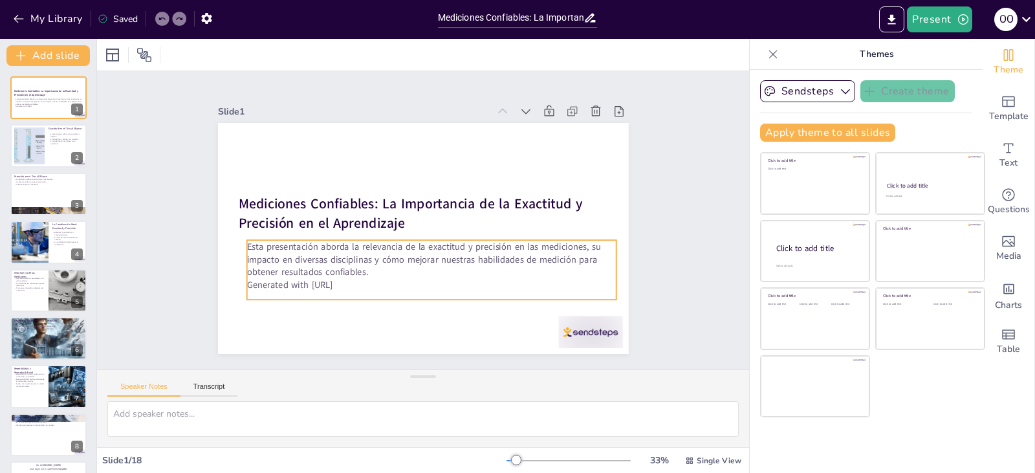
checkbox input "true"
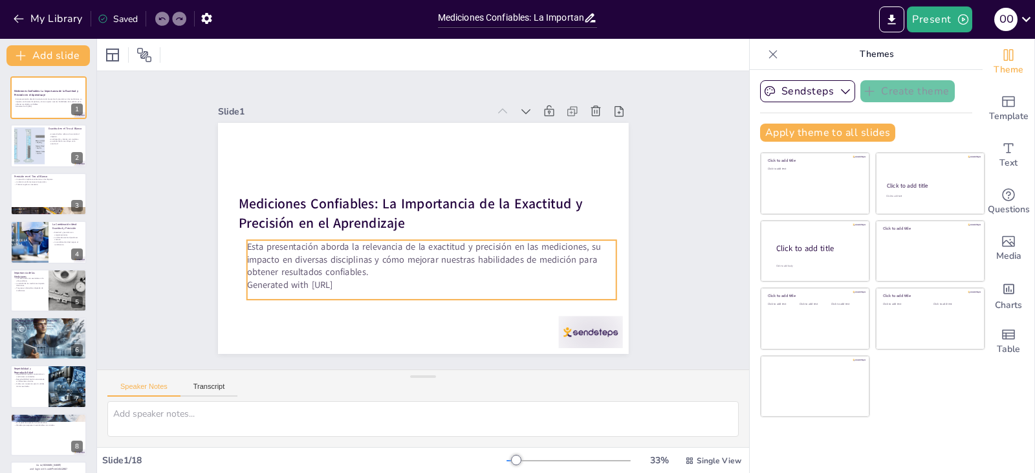
checkbox input "true"
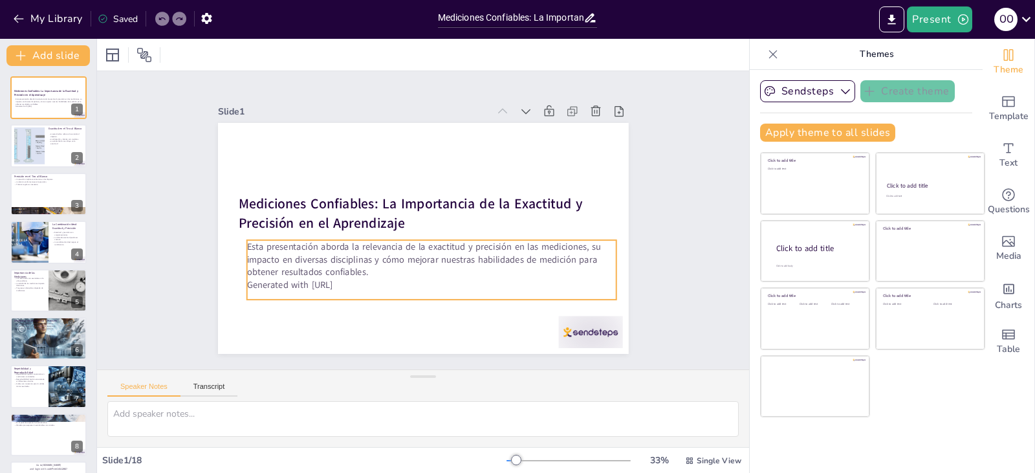
checkbox input "true"
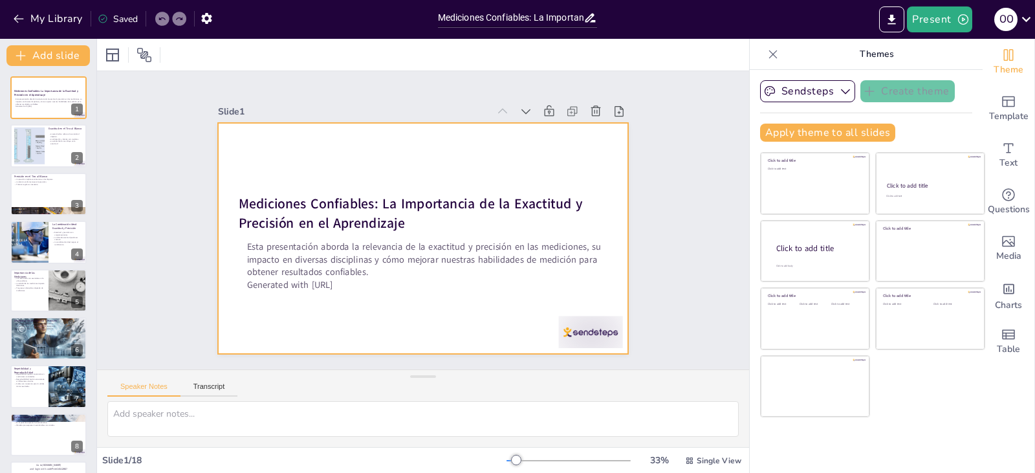
checkbox input "true"
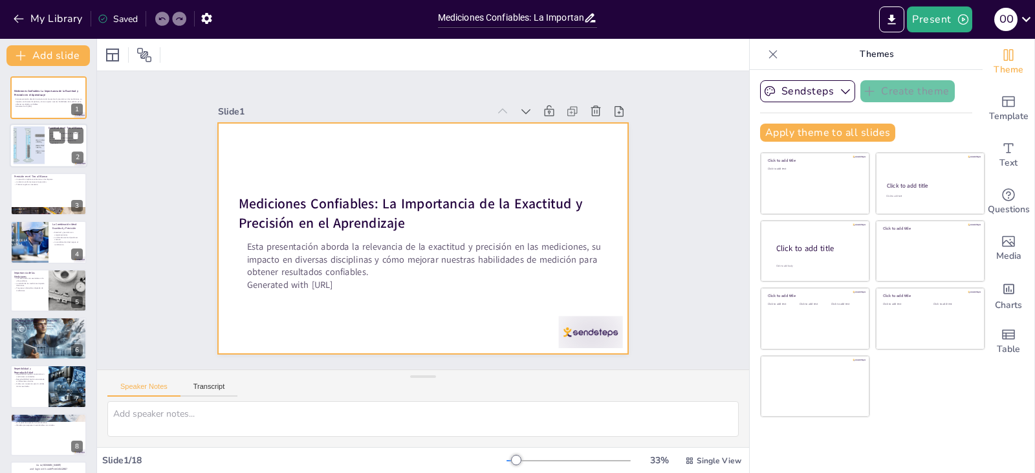
checkbox input "true"
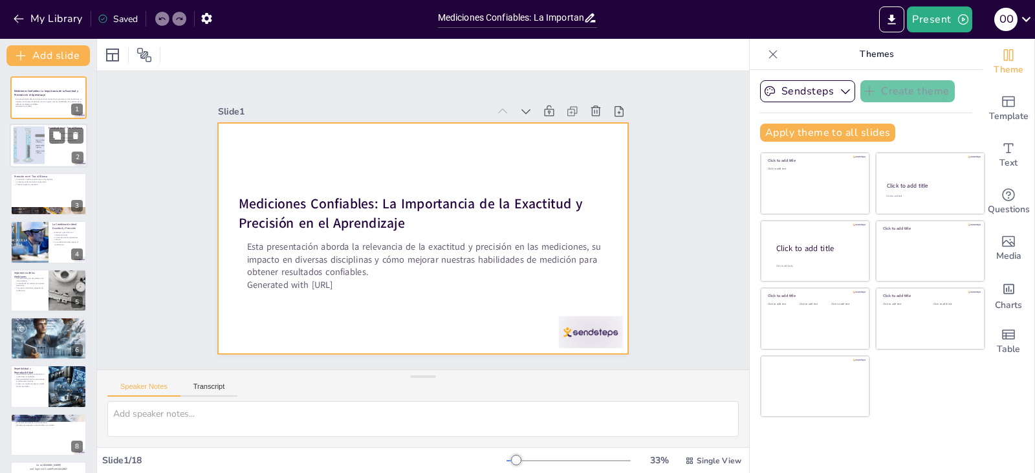
checkbox input "true"
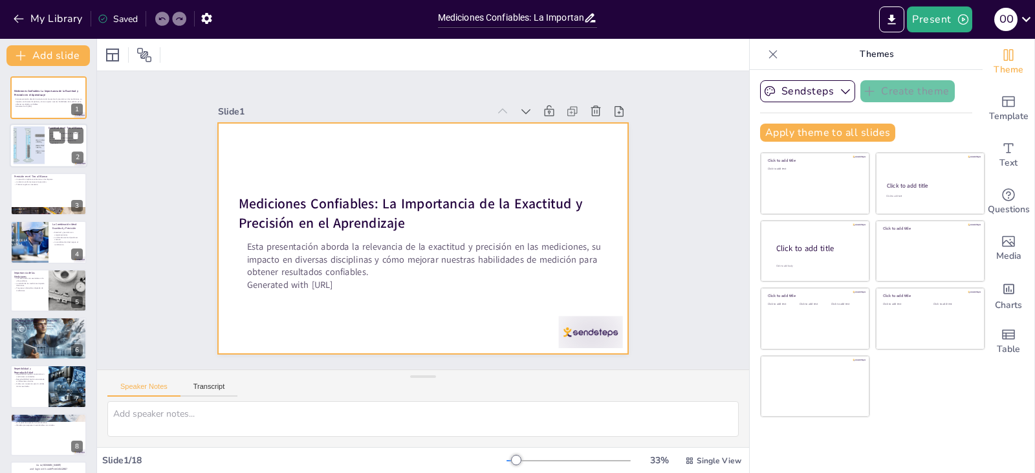
checkbox input "true"
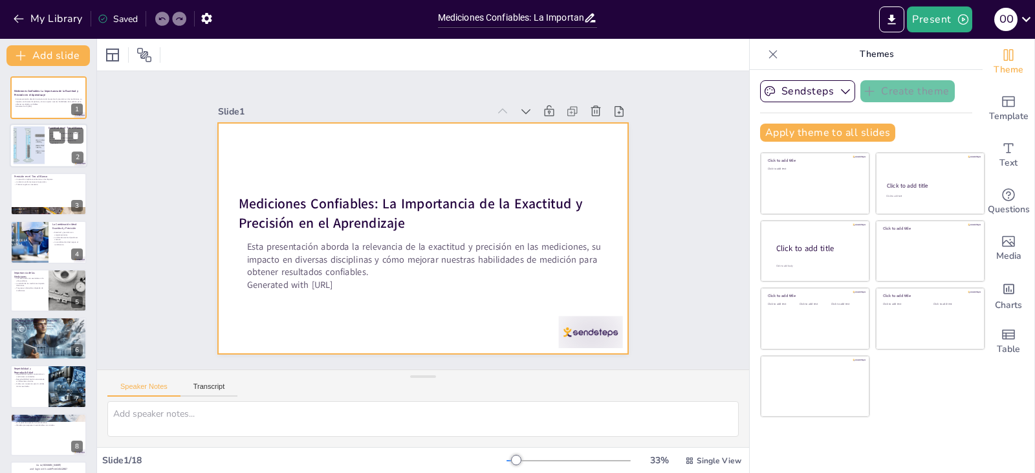
checkbox input "true"
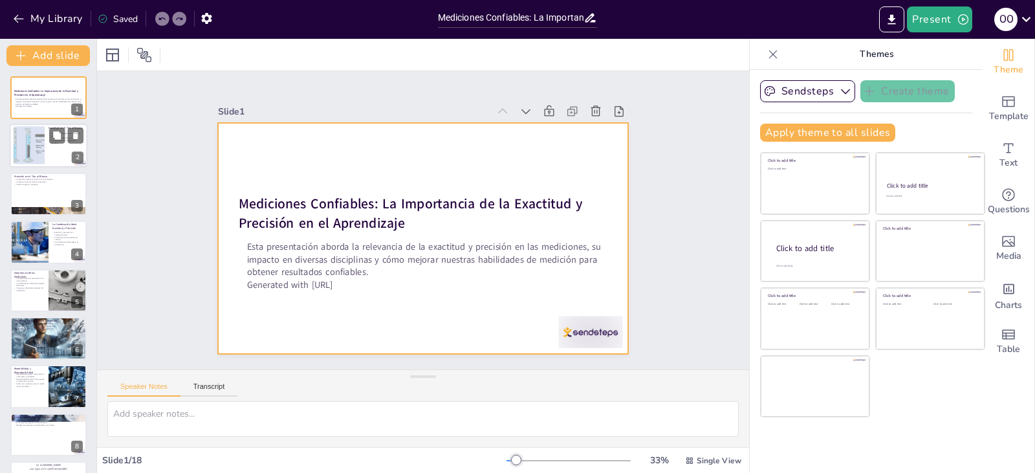
checkbox input "true"
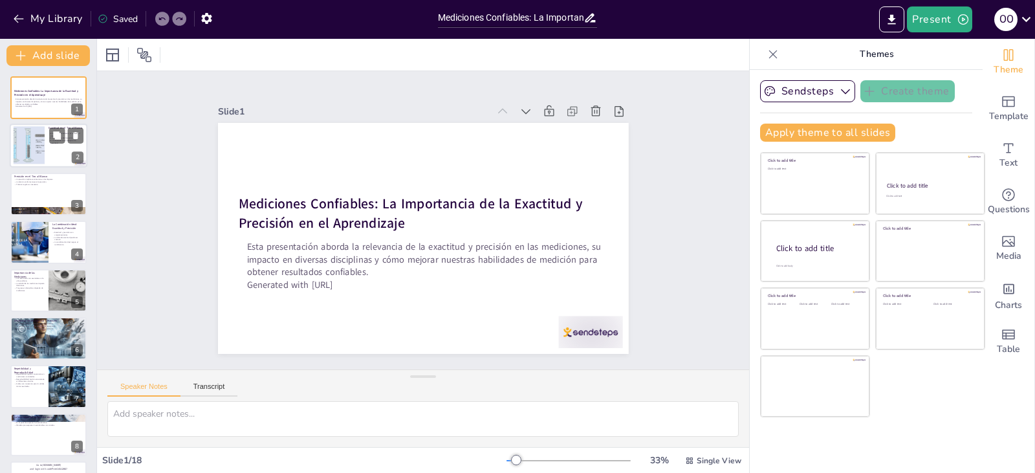
click at [46, 157] on div at bounding box center [49, 146] width 78 height 44
type textarea "La exactitud es un concepto fundamental en el tiro al blanco, ya que determina …"
checkbox input "true"
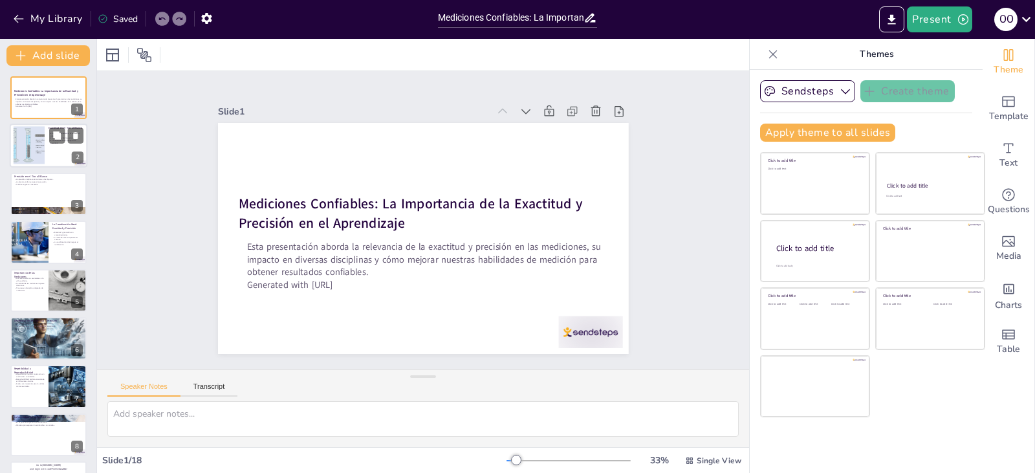
checkbox input "true"
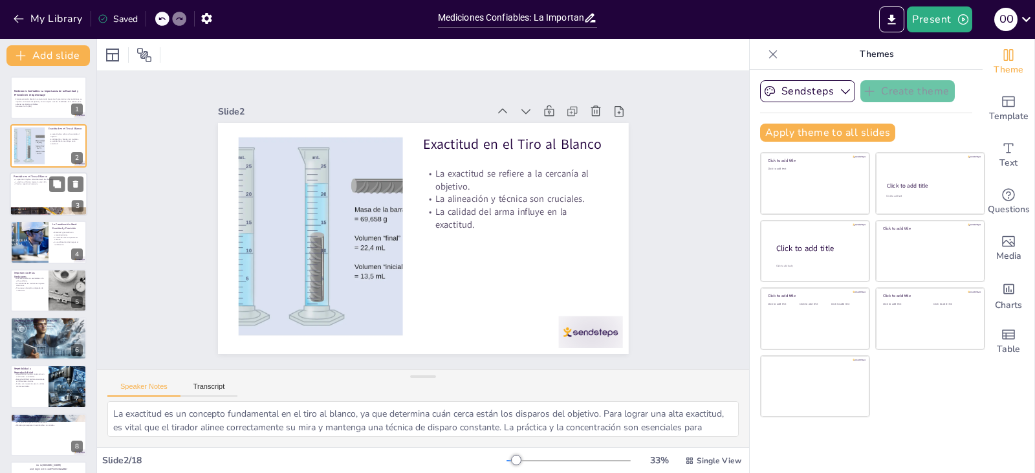
checkbox input "true"
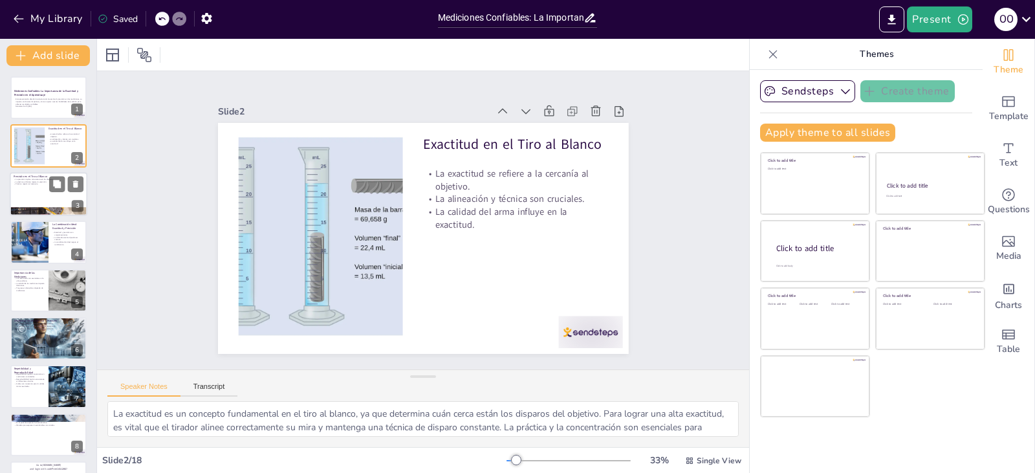
checkbox input "true"
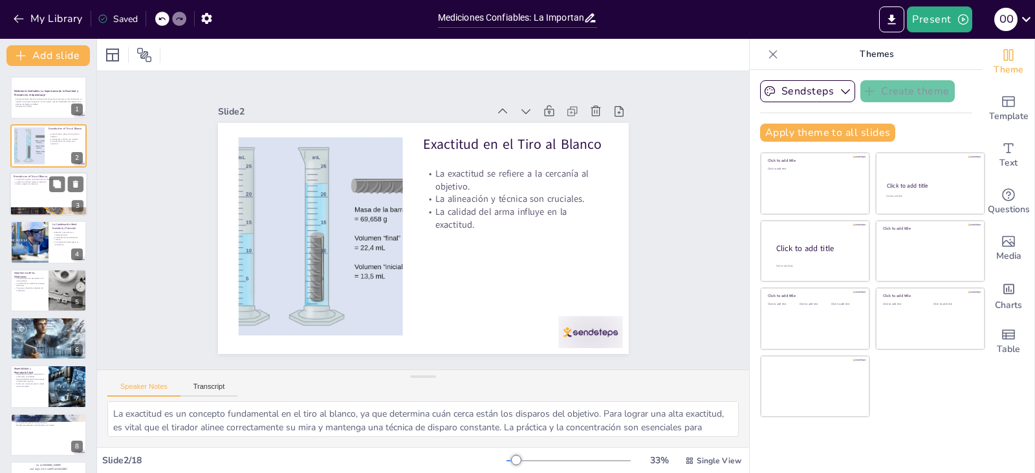
click at [37, 196] on div at bounding box center [49, 194] width 78 height 44
type textarea "La consistencia es fundamental en el tiro al blanco. Un tirador que puede agrup…"
checkbox input "true"
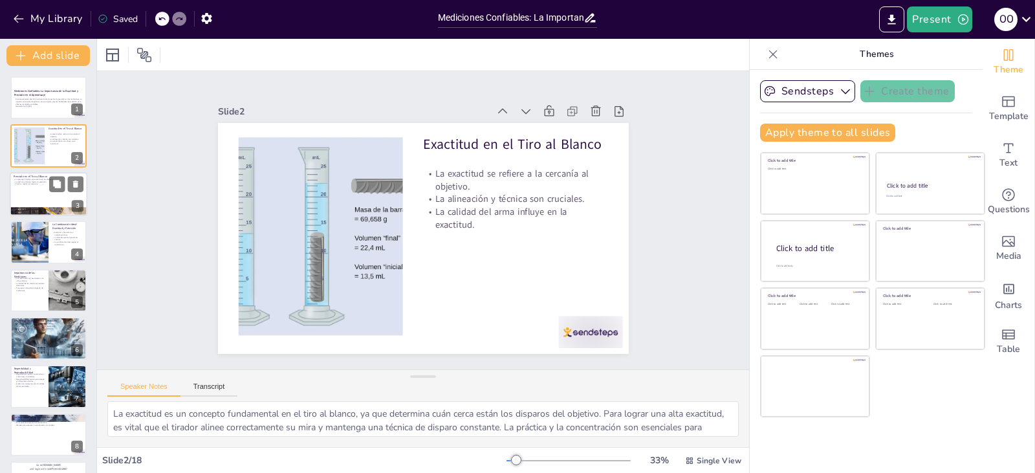
checkbox input "true"
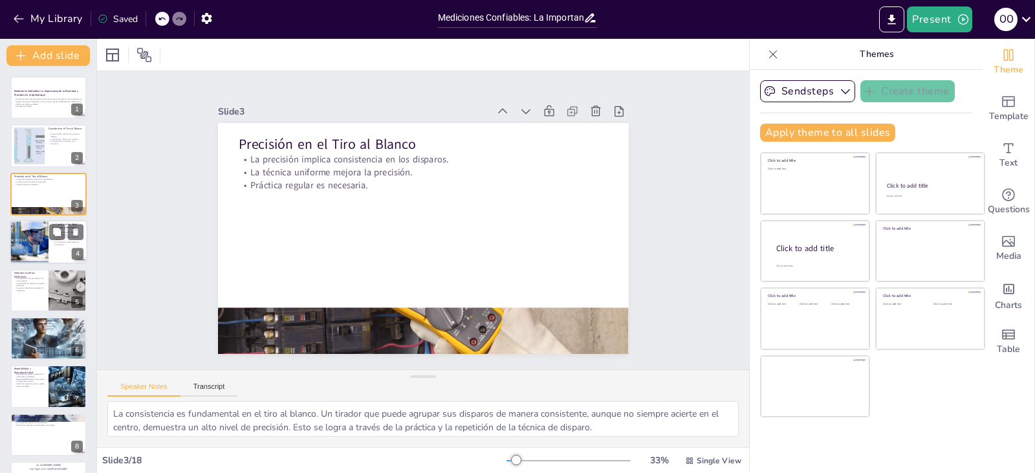
checkbox input "true"
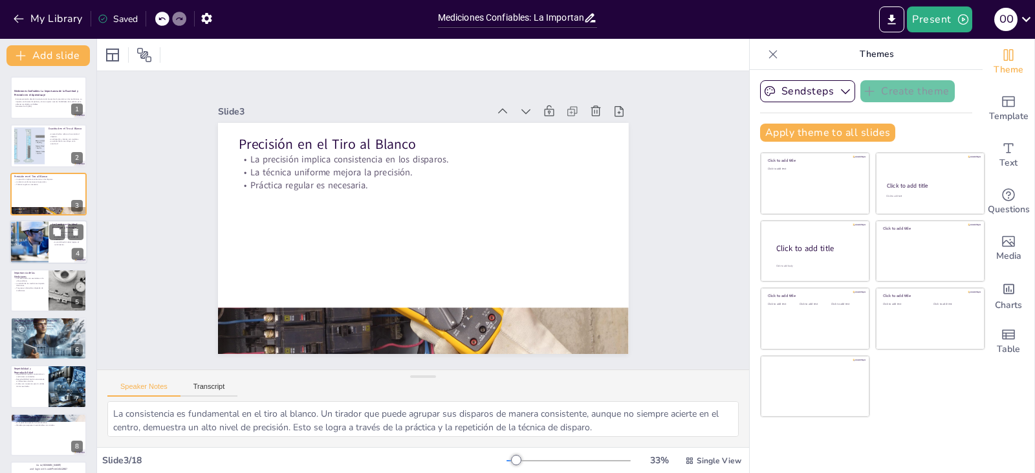
checkbox input "true"
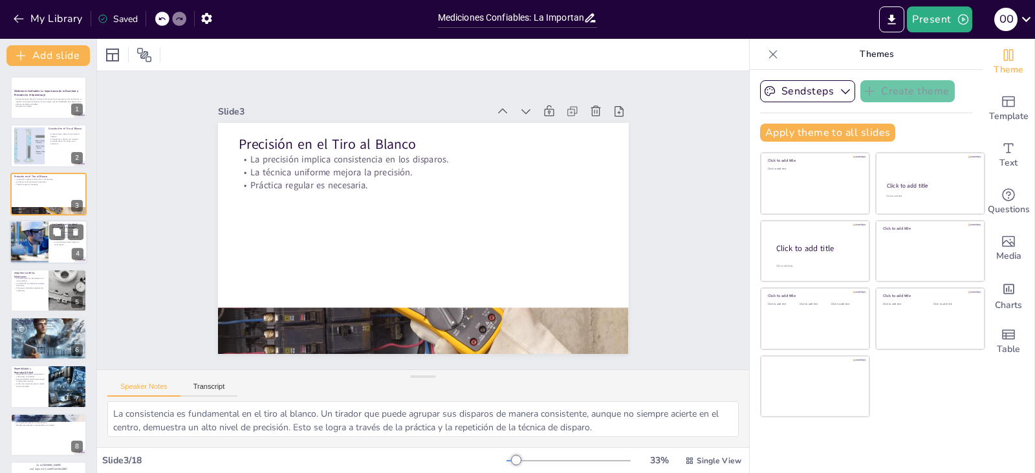
checkbox input "true"
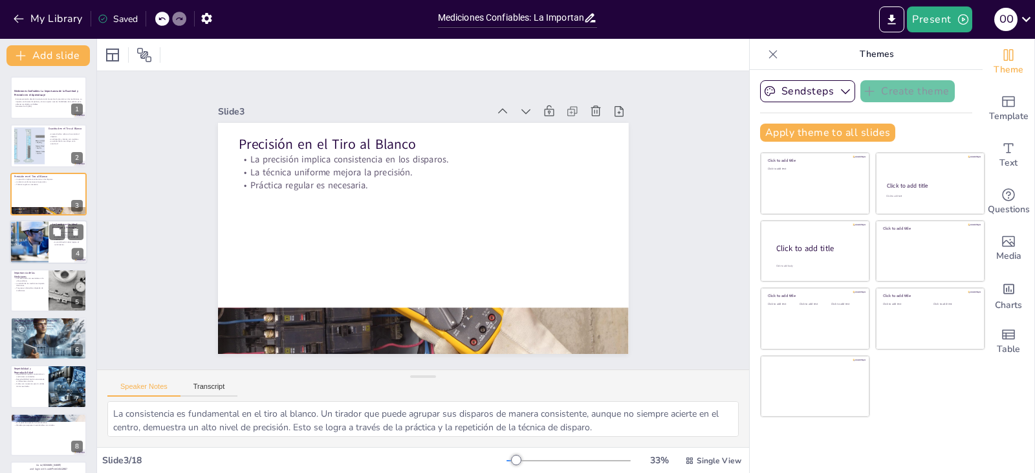
click at [41, 257] on div at bounding box center [29, 242] width 75 height 44
type textarea "La relación entre exactitud y precisión es fundamental. Ambos conceptos no solo…"
checkbox input "true"
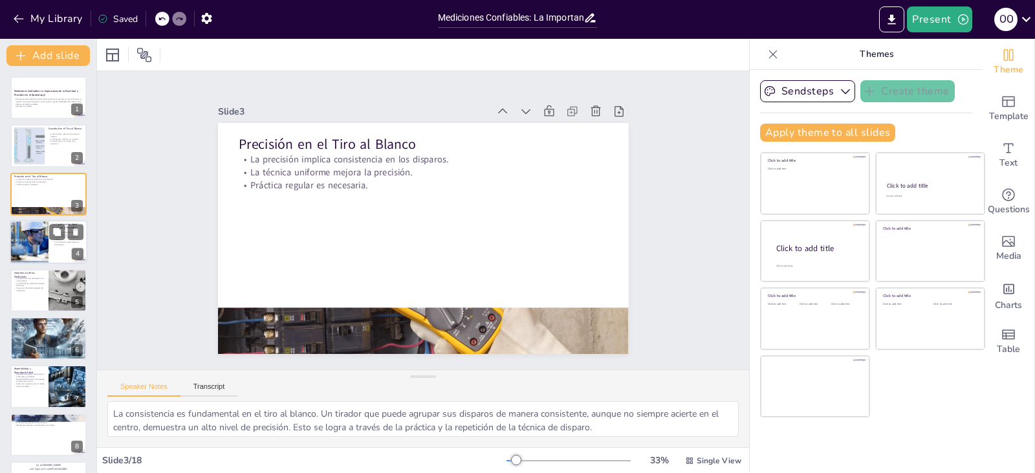
checkbox input "true"
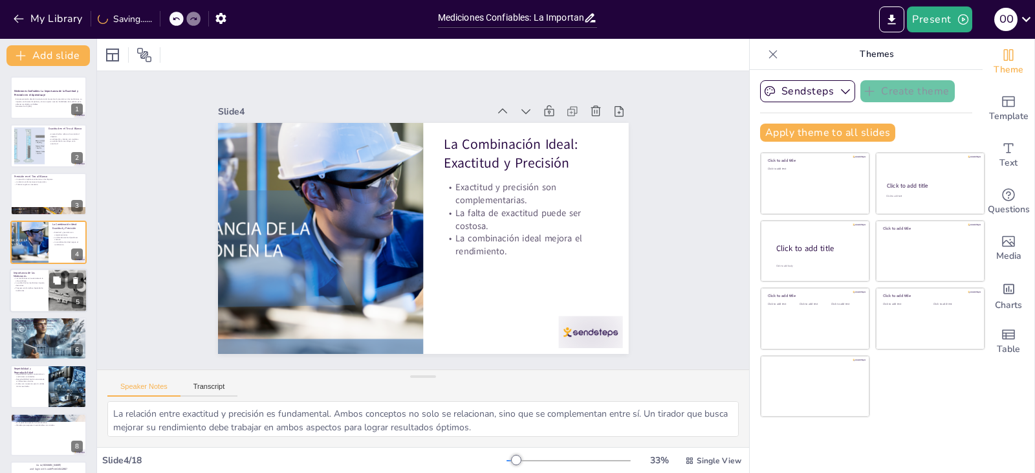
checkbox input "true"
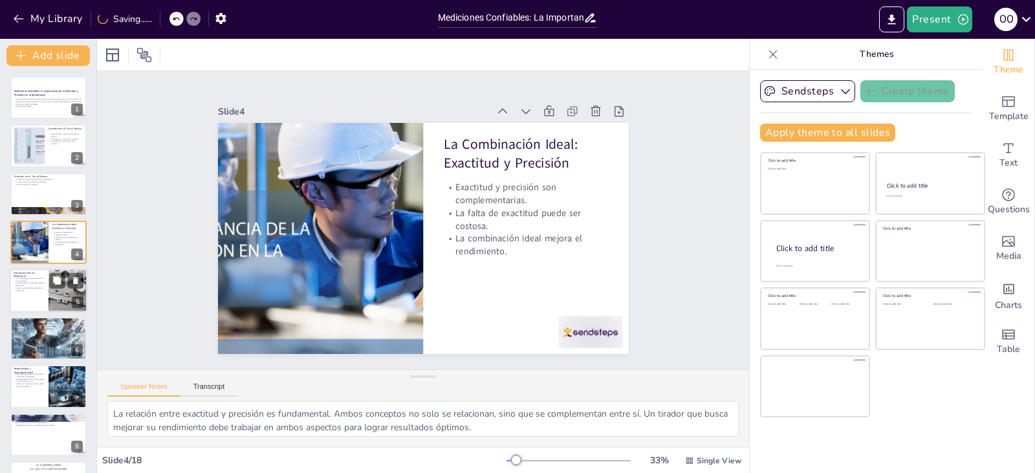
checkbox input "true"
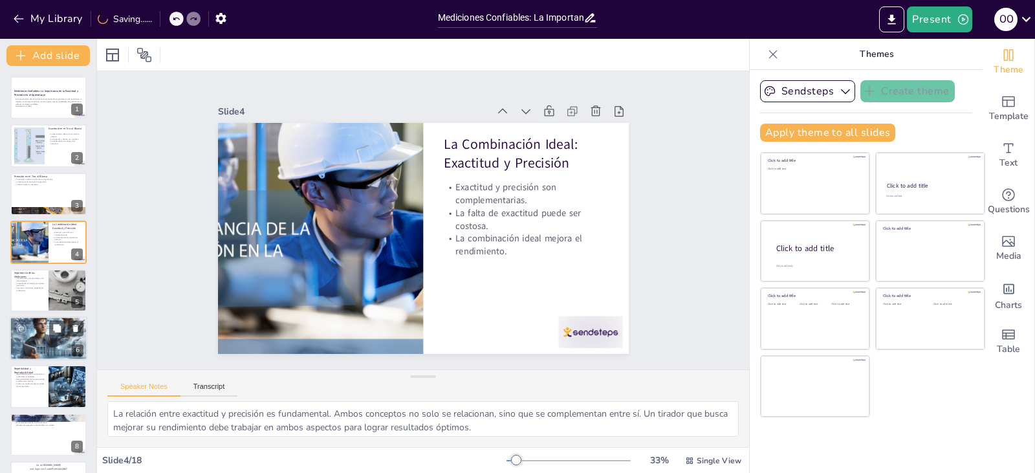
click at [47, 310] on div at bounding box center [48, 290] width 76 height 43
type textarea "En la vida diaria, las mediciones juegan un papel crucial, ya sea al cocinar, m…"
checkbox input "true"
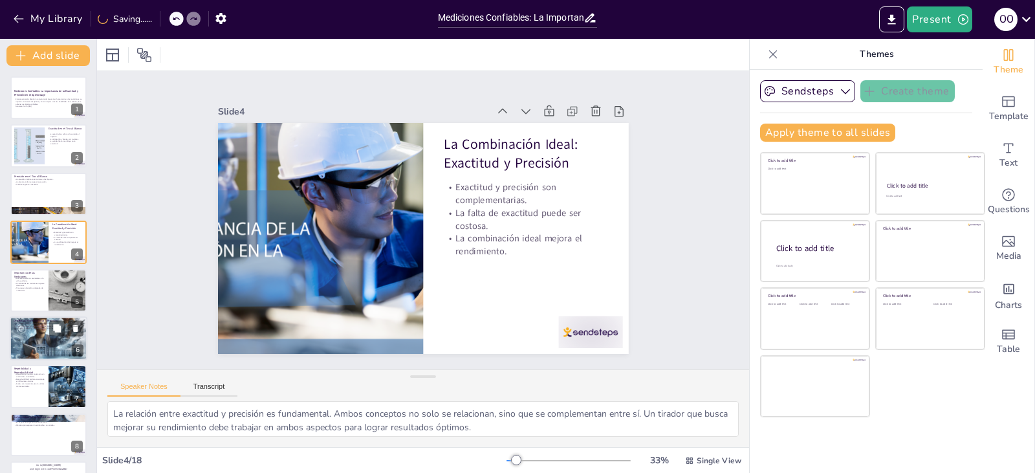
checkbox input "true"
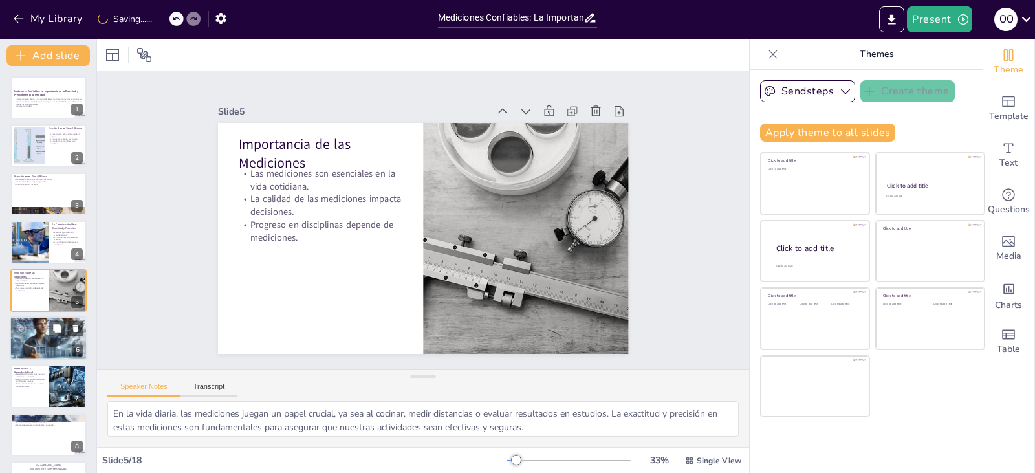
scroll to position [21, 0]
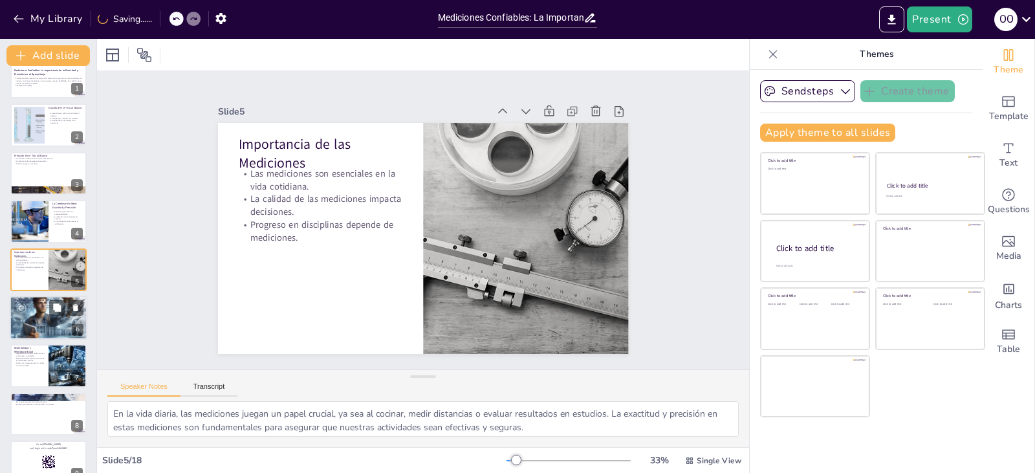
click at [39, 327] on div at bounding box center [49, 318] width 78 height 78
type textarea "La exactitud se centra en [GEOGRAPHIC_DATA] cerca está una medición del valor r…"
checkbox input "true"
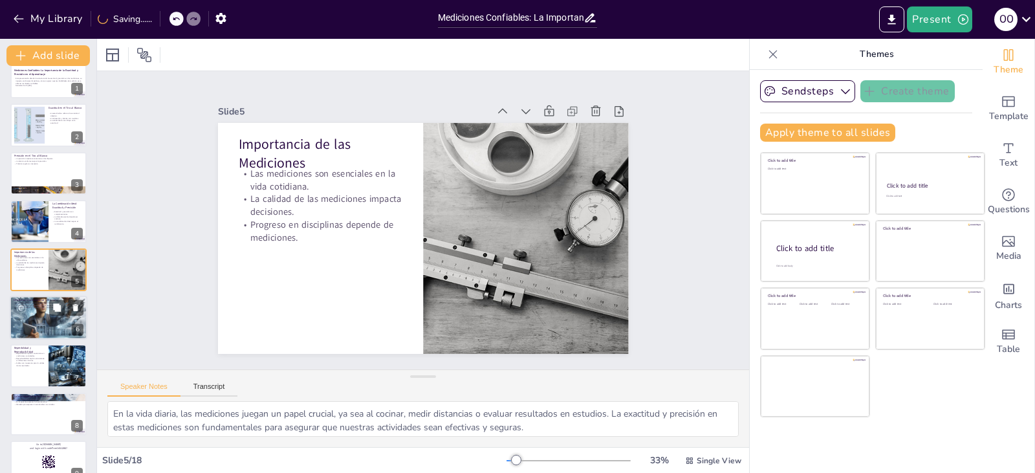
checkbox input "true"
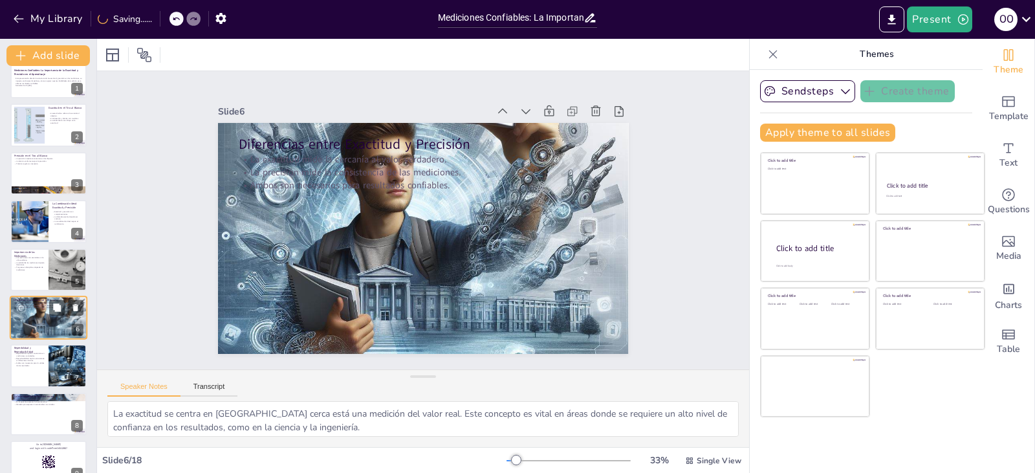
scroll to position [69, 0]
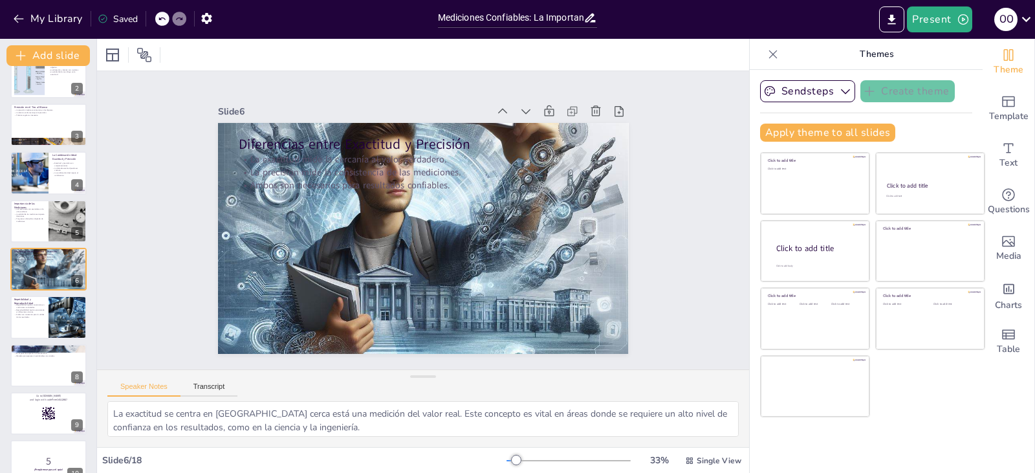
checkbox input "true"
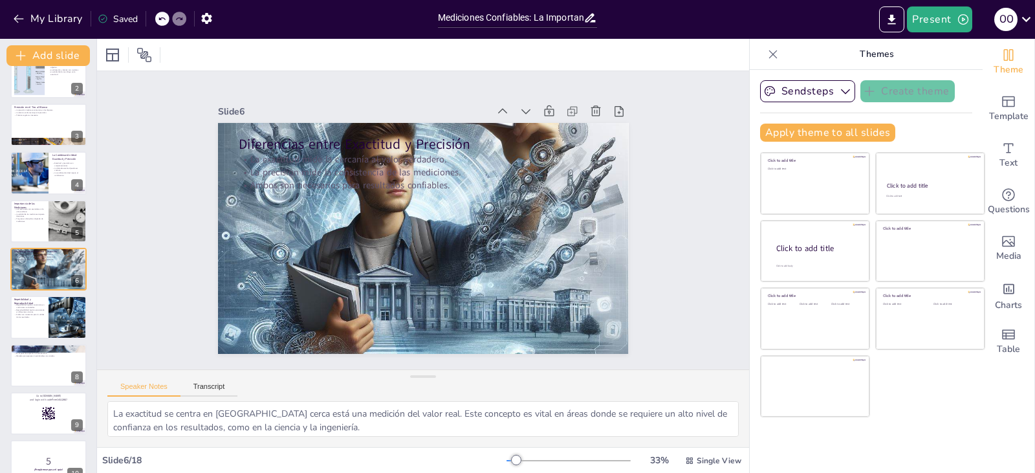
checkbox input "true"
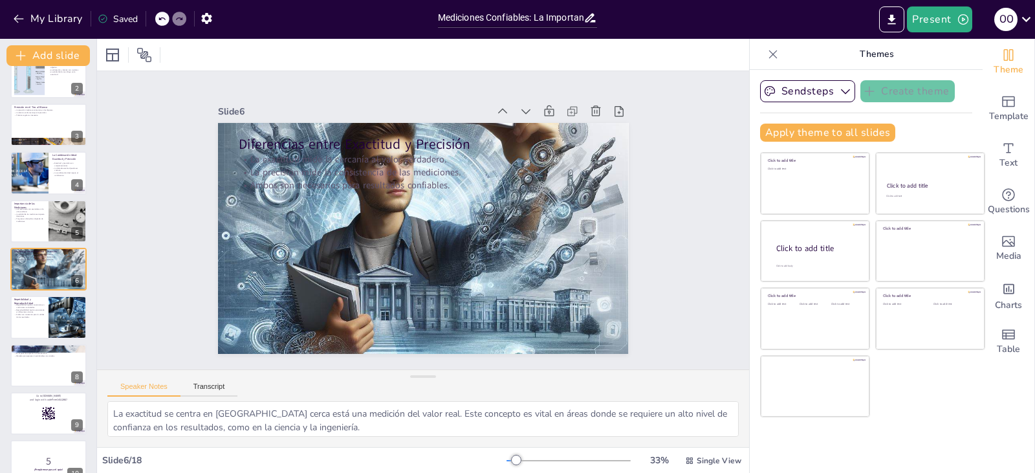
checkbox input "true"
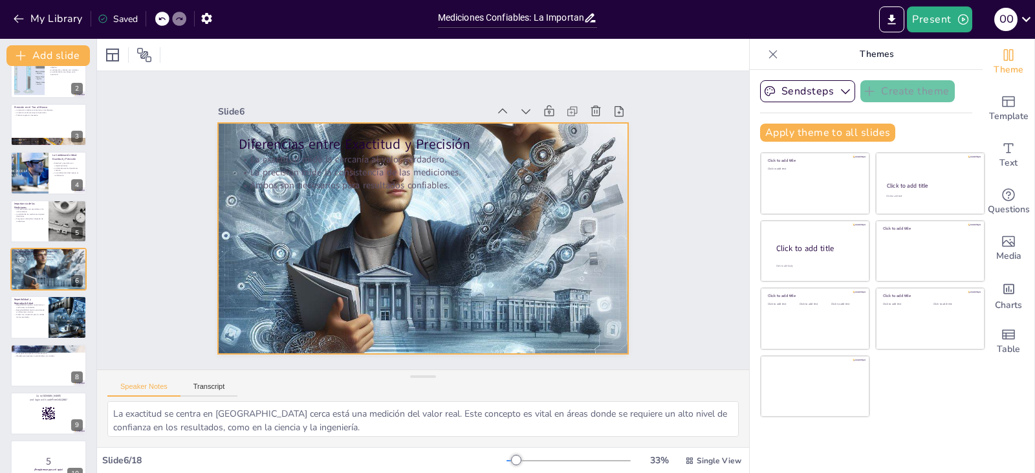
checkbox input "true"
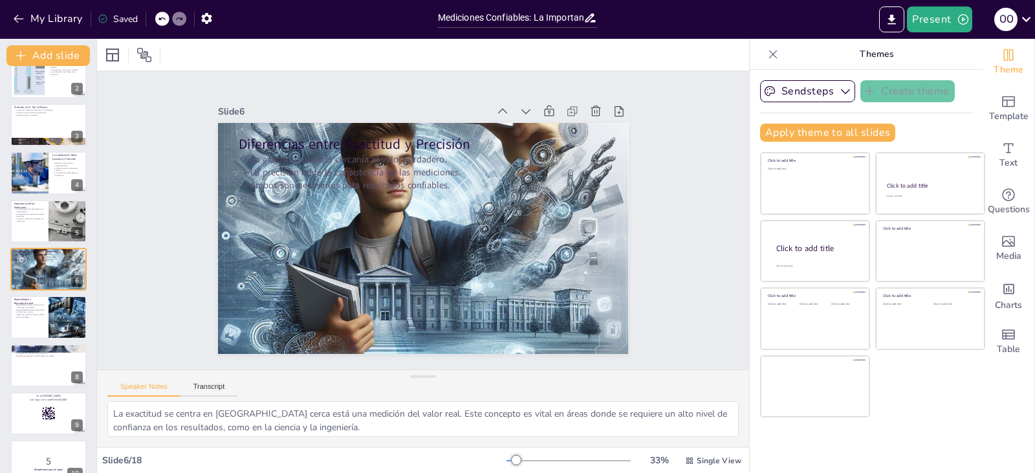
checkbox input "true"
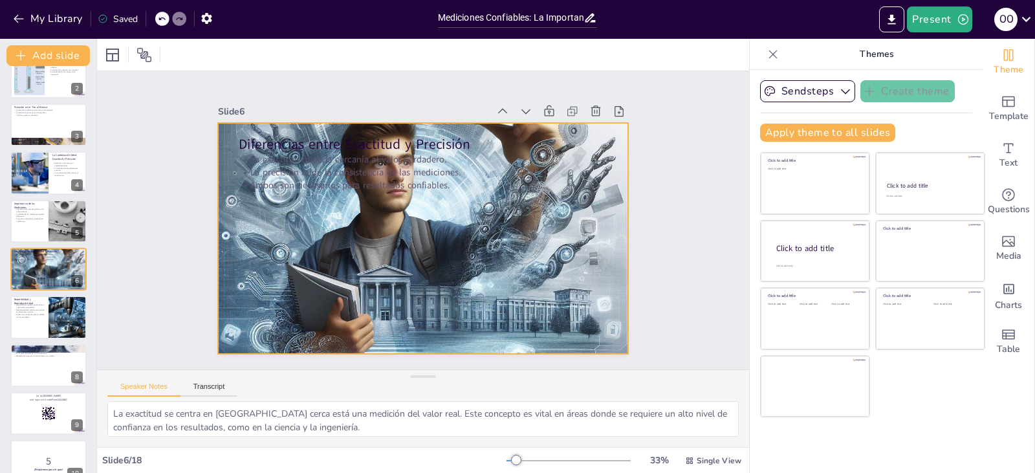
checkbox input "true"
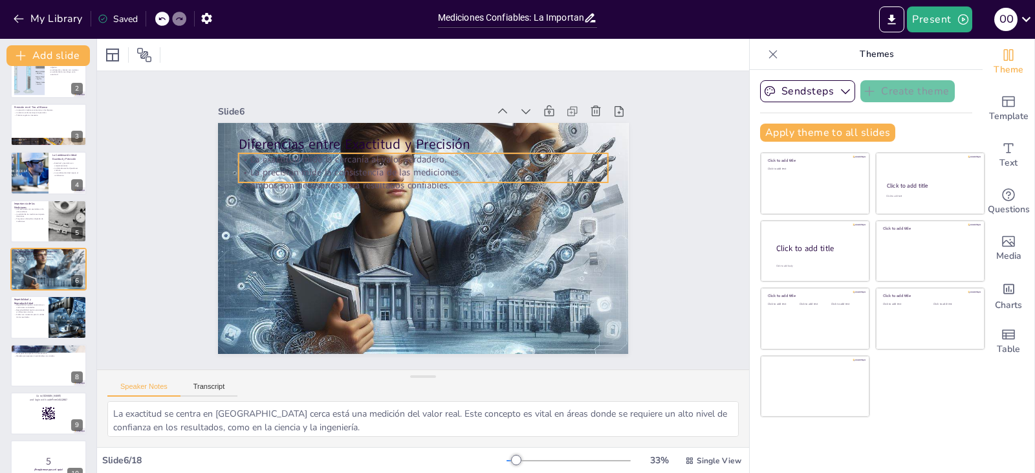
checkbox input "true"
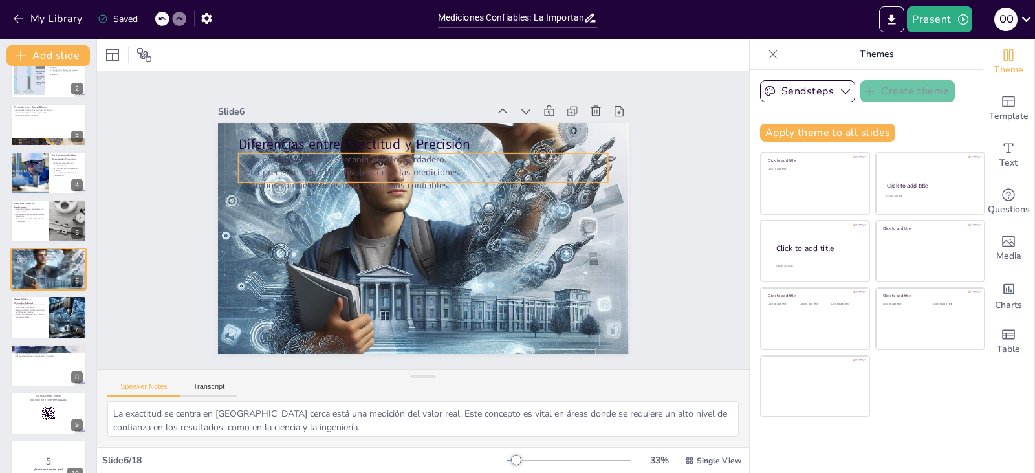
click at [381, 182] on div "Diferencias entre Exactitud y Precisión La exactitud mide la cercanía al valor …" at bounding box center [415, 237] width 469 height 378
checkbox input "true"
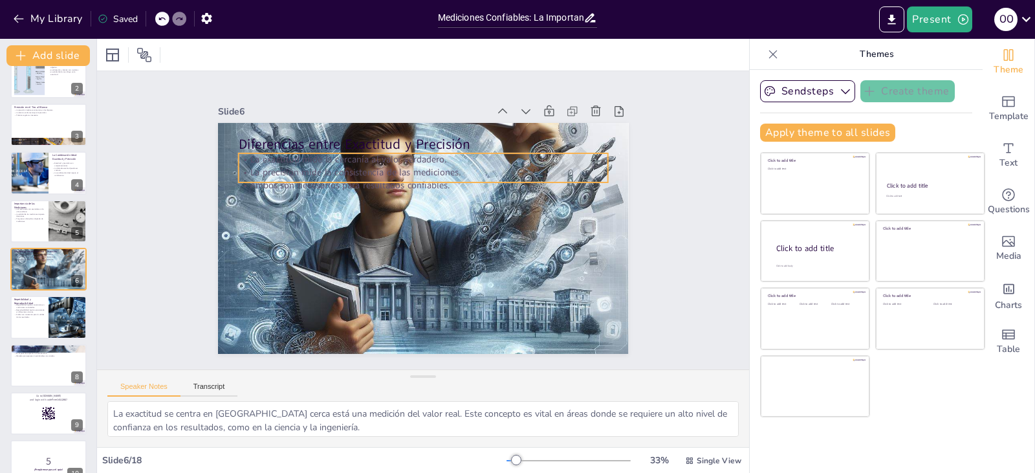
checkbox input "true"
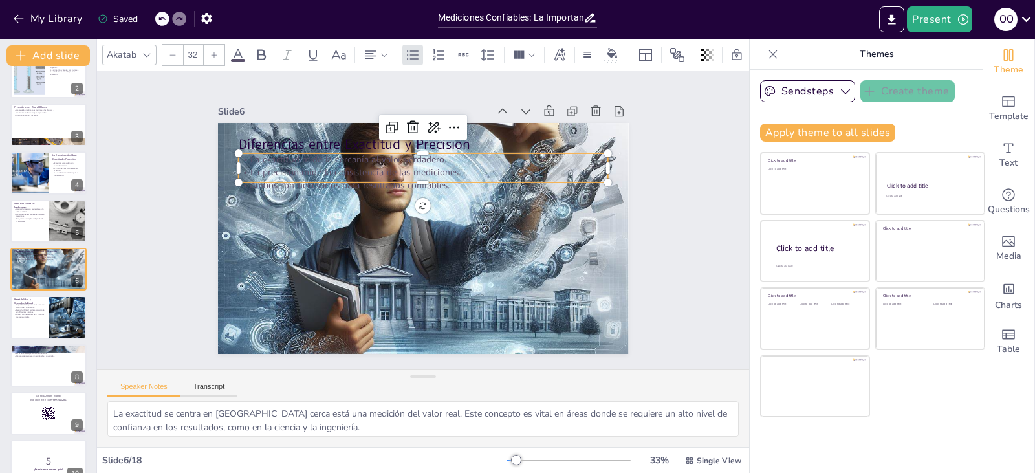
checkbox input "true"
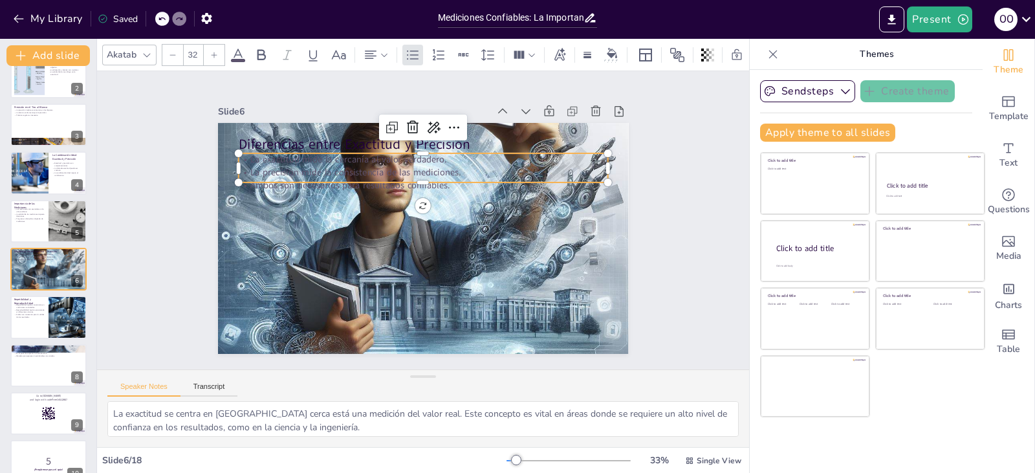
checkbox input "true"
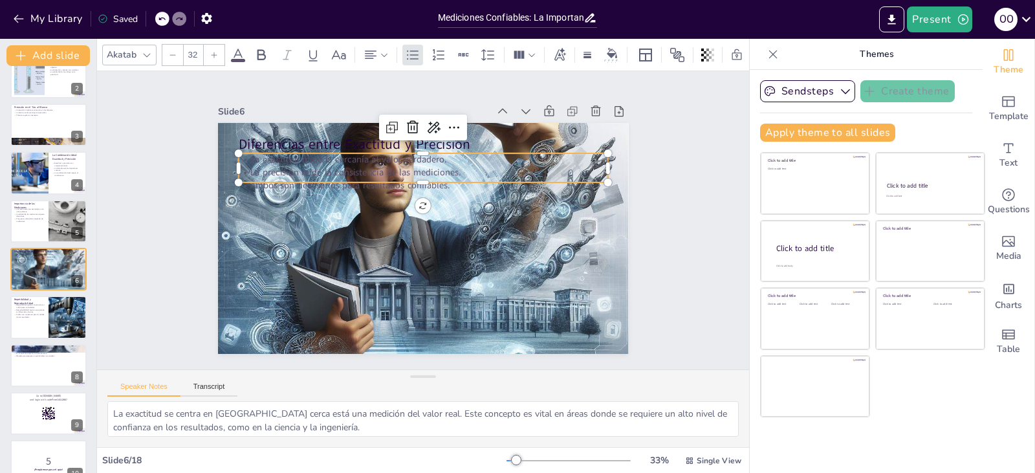
checkbox input "true"
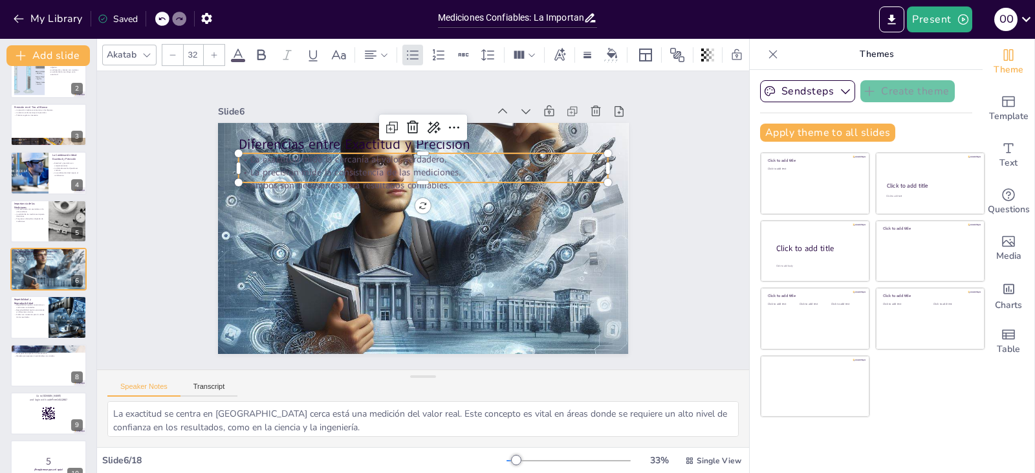
checkbox input "true"
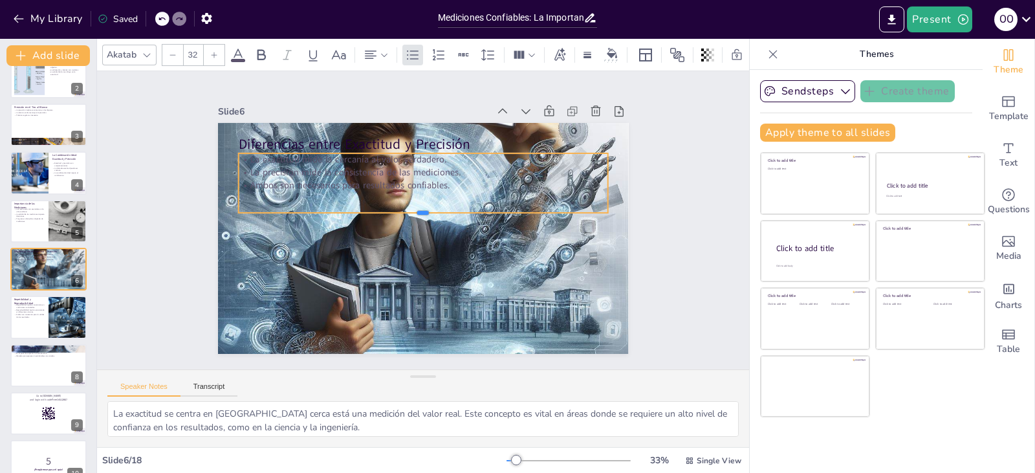
drag, startPoint x: 412, startPoint y: 179, endPoint x: 413, endPoint y: 212, distance: 33.0
click at [413, 212] on div at bounding box center [423, 219] width 354 height 124
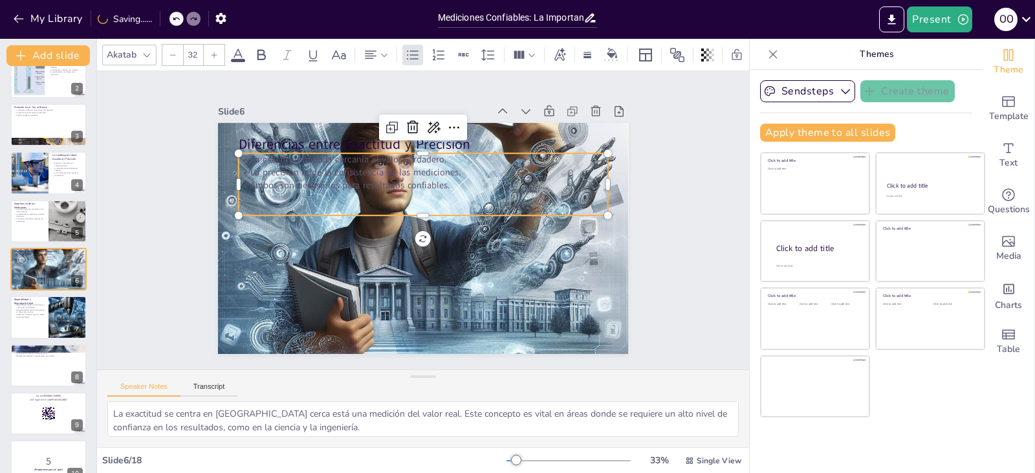
click at [438, 180] on p "Ambos son necesarios para resultados confiables." at bounding box center [452, 240] width 228 height 307
click at [438, 180] on p "Ambos son necesarios para resultados confiables." at bounding box center [427, 182] width 369 height 51
click at [438, 180] on p "La precisión mide la consistencia de las mediciones." at bounding box center [422, 181] width 369 height 13
click at [457, 188] on p "Ambos son necesarios para resultados confiables." at bounding box center [422, 194] width 369 height 13
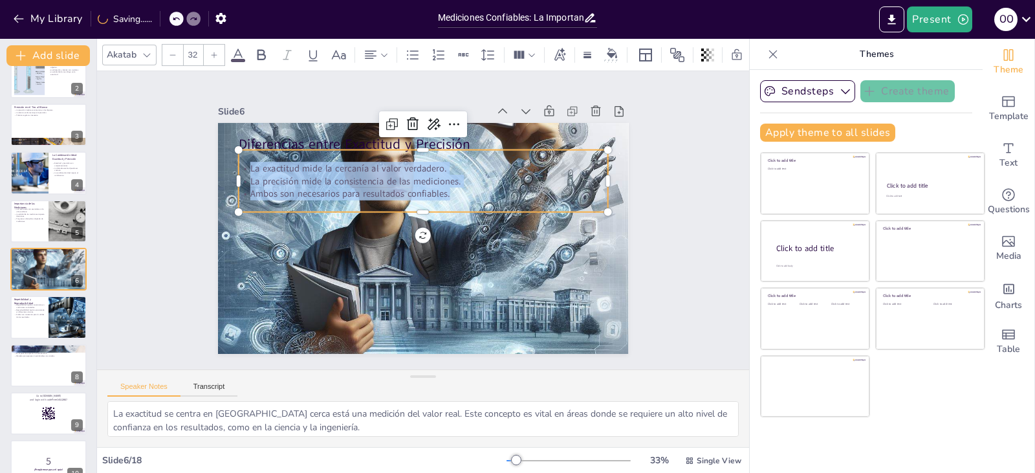
drag, startPoint x: 453, startPoint y: 191, endPoint x: 224, endPoint y: 140, distance: 234.7
click at [224, 140] on div "Diferencias entre Exactitud y Precisión La exactitud mide la cercanía al valor …" at bounding box center [408, 231] width 428 height 468
click at [453, 122] on icon at bounding box center [462, 131] width 19 height 19
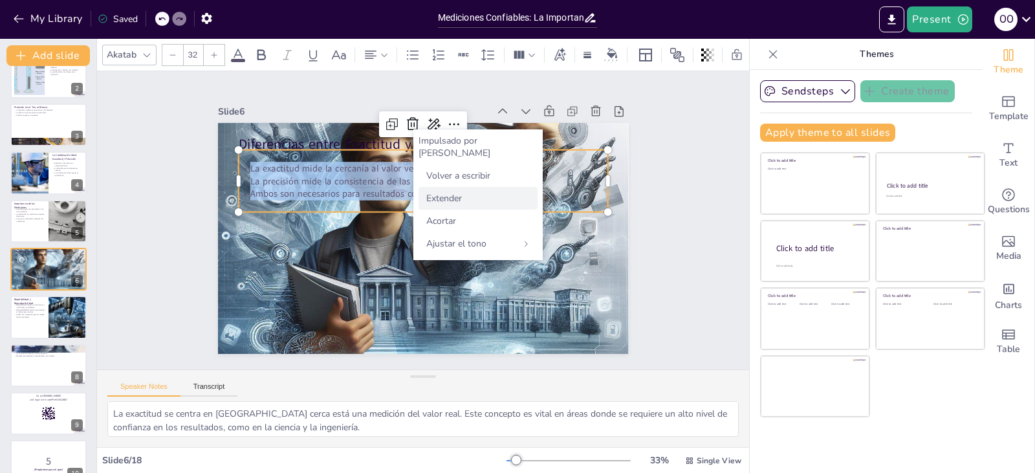
click at [484, 187] on div "Extender" at bounding box center [477, 198] width 119 height 23
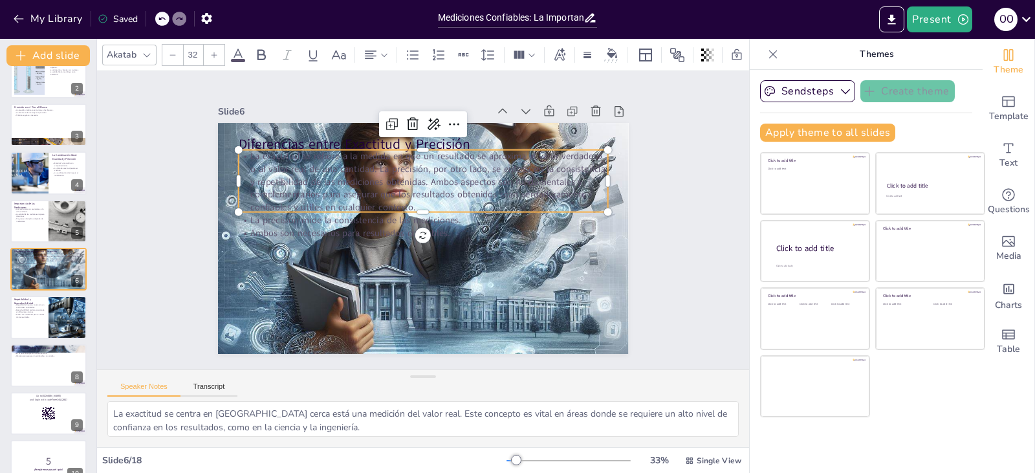
click at [536, 225] on p "Ambos son necesarios para resultados confiables." at bounding box center [418, 232] width 355 height 126
click at [656, 223] on div "Slide 1 Mediciones Confiables: La Importancia de la Exactitud y Precisión en el…" at bounding box center [423, 220] width 717 height 538
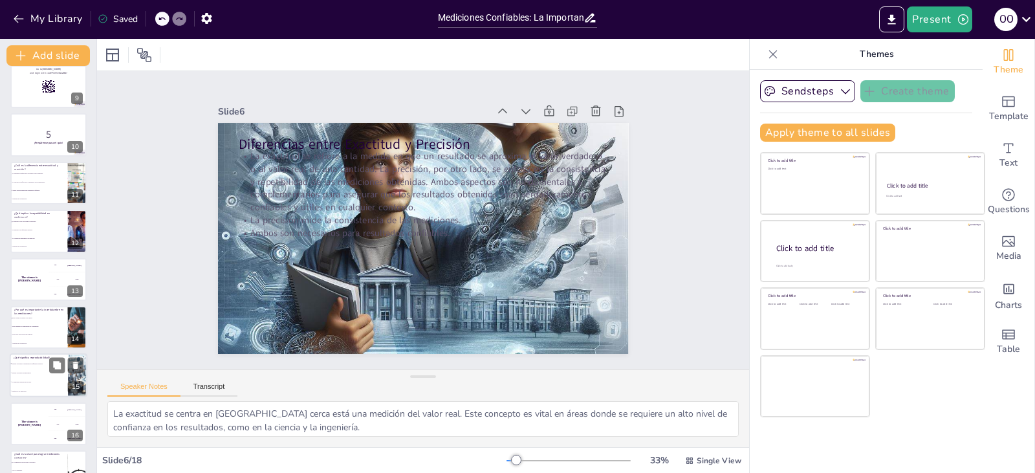
scroll to position [475, 0]
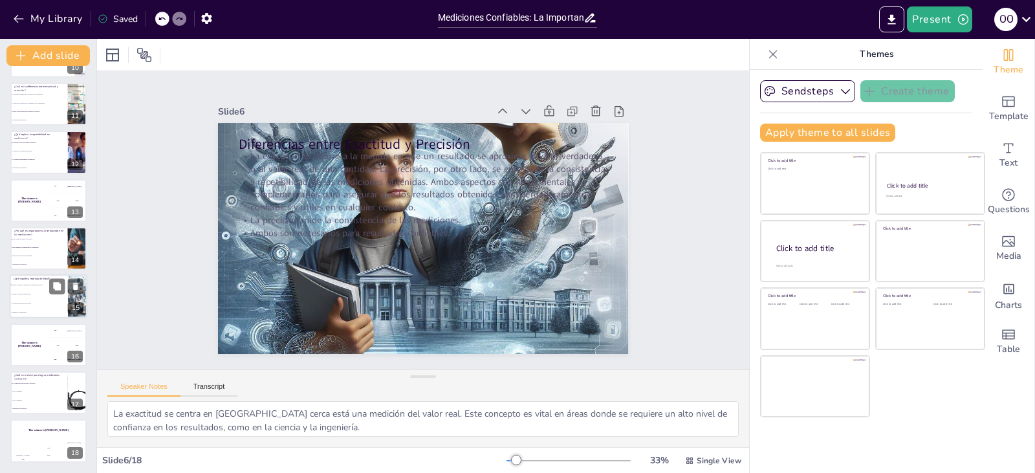
click at [58, 299] on li "La capacidad de medir sin errores." at bounding box center [39, 303] width 58 height 9
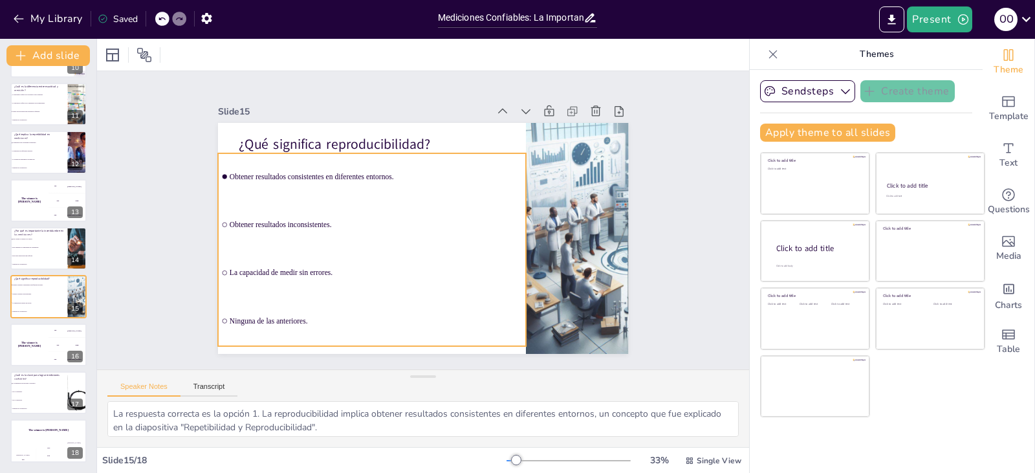
click at [338, 224] on li "Obtener resultados inconsistentes." at bounding box center [372, 208] width 307 height 139
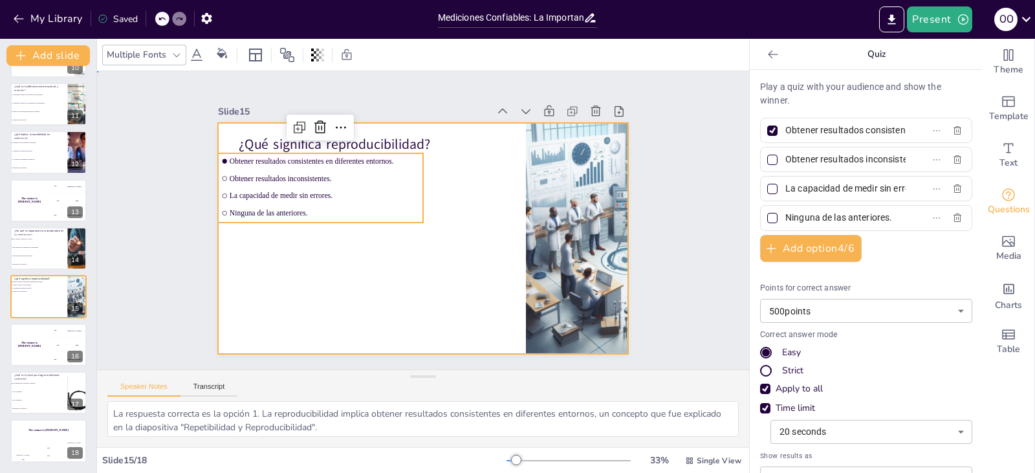
click at [371, 276] on div at bounding box center [417, 237] width 462 height 347
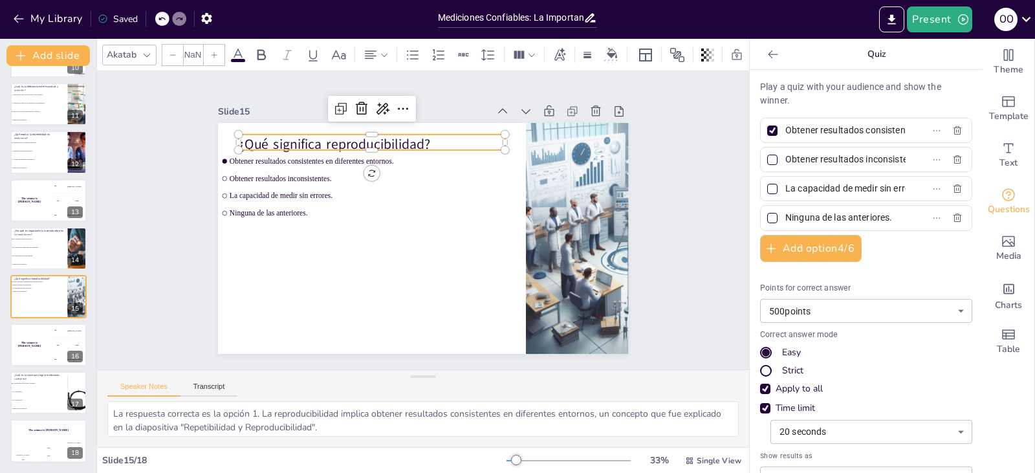
click at [332, 144] on p "¿Qué significa reproducibilidad?" at bounding box center [371, 144] width 267 height 19
click at [327, 204] on span "Ninguna de las anteriores." at bounding box center [332, 182] width 184 height 67
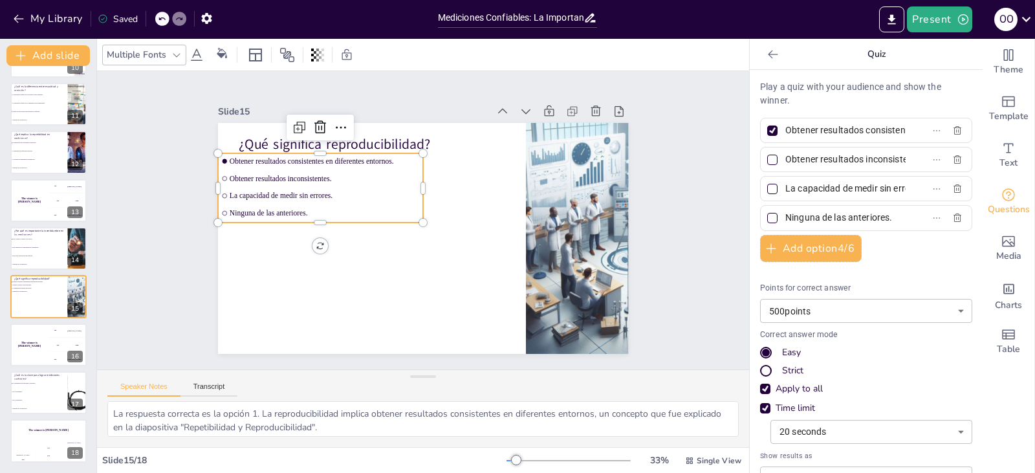
click at [301, 208] on span "Ninguna de las anteriores." at bounding box center [328, 193] width 188 height 48
click at [277, 193] on span "La capacidad de medir sin errores." at bounding box center [337, 166] width 184 height 67
click at [274, 171] on span "Obtener resultados inconsistentes." at bounding box center [349, 141] width 177 height 85
click at [274, 175] on span "Obtener resultados inconsistentes." at bounding box center [358, 134] width 169 height 103
drag, startPoint x: 218, startPoint y: 182, endPoint x: 215, endPoint y: 190, distance: 7.6
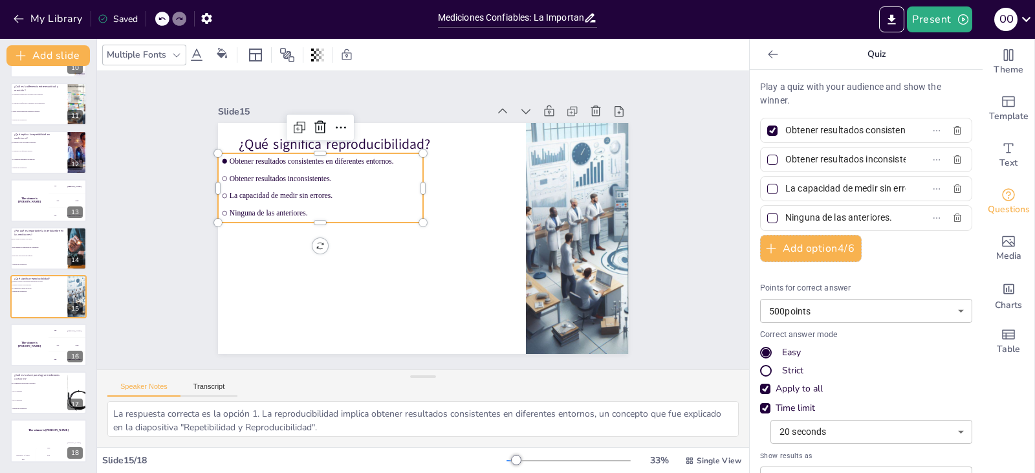
click at [421, 184] on ul "Obtener resultados consistentes en diferentes entornos. Obtener resultados inco…" at bounding box center [485, 133] width 129 height 217
click at [241, 190] on li "La capacidad de medir sin errores." at bounding box center [338, 158] width 194 height 98
click at [229, 182] on li "Obtener resultados inconsistentes." at bounding box center [331, 160] width 204 height 58
click at [270, 202] on ul "Obtener resultados consistentes en diferentes entornos. Obtener resultados inco…" at bounding box center [328, 169] width 215 height 111
click at [309, 248] on div "¿Qué significa reproducibilidad? Obtener resultados consistentes en diferentes …" at bounding box center [420, 237] width 450 height 311
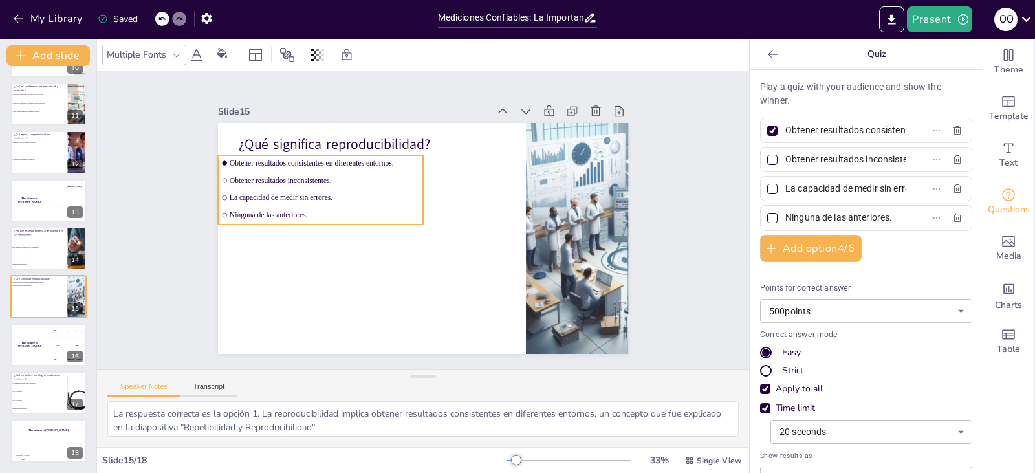
click at [309, 248] on div "¿Qué significa reproducibilidad? Obtener resultados consistentes en diferentes …" at bounding box center [420, 237] width 450 height 311
click at [365, 277] on div at bounding box center [417, 237] width 462 height 347
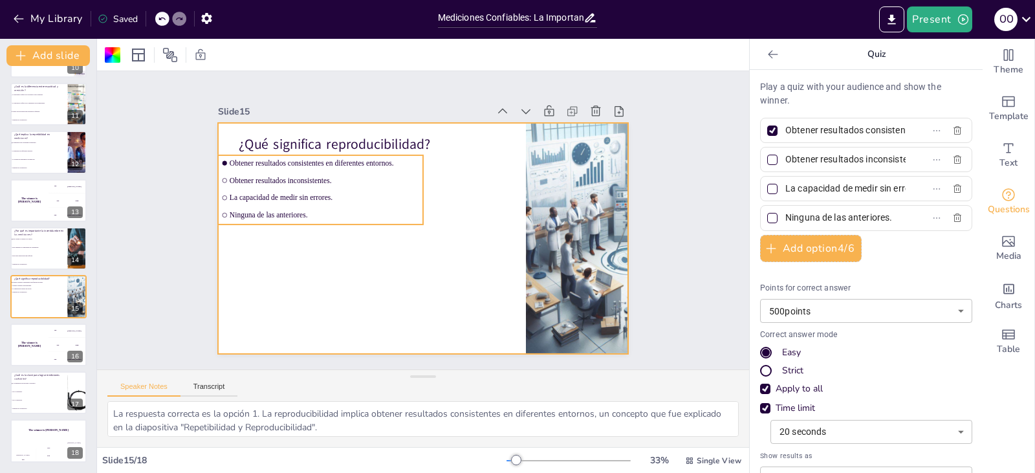
click at [328, 208] on span "Ninguna de las anteriores." at bounding box center [331, 184] width 184 height 67
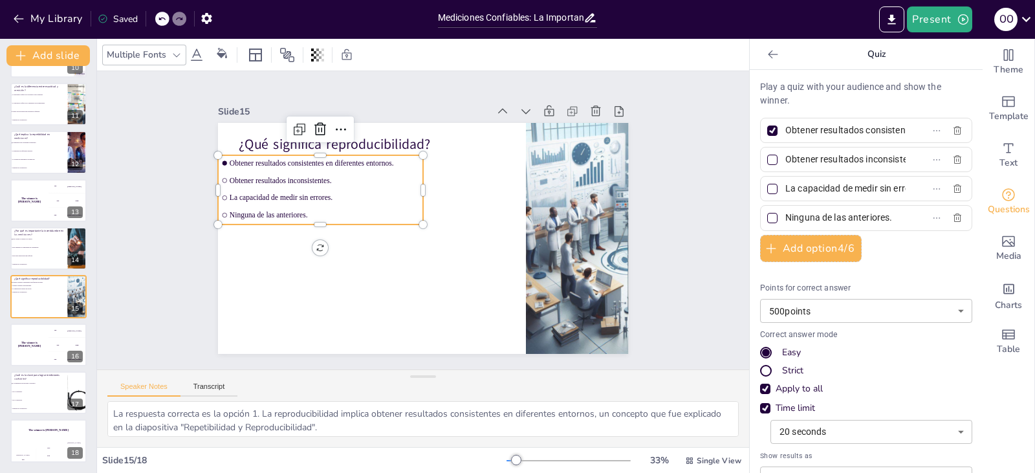
click at [361, 208] on span "Ninguna de las anteriores." at bounding box center [339, 166] width 169 height 103
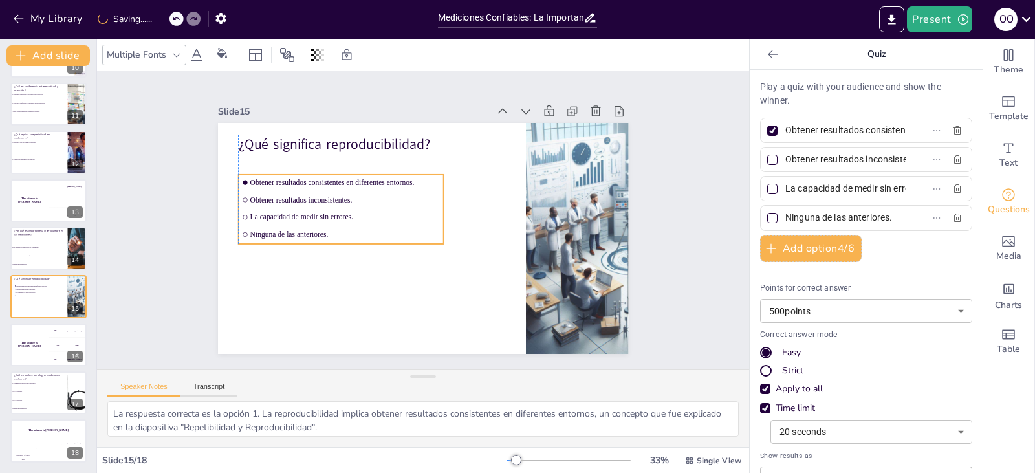
drag, startPoint x: 322, startPoint y: 213, endPoint x: 344, endPoint y: 232, distance: 29.3
click at [344, 232] on span "Ninguna de las anteriores." at bounding box center [344, 218] width 188 height 48
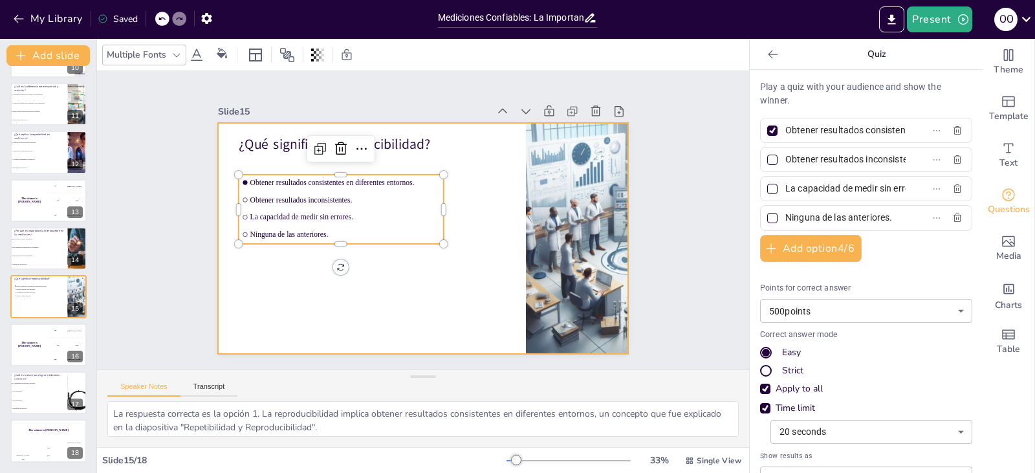
click at [432, 266] on div at bounding box center [415, 237] width 469 height 378
